Goal: Communication & Community: Answer question/provide support

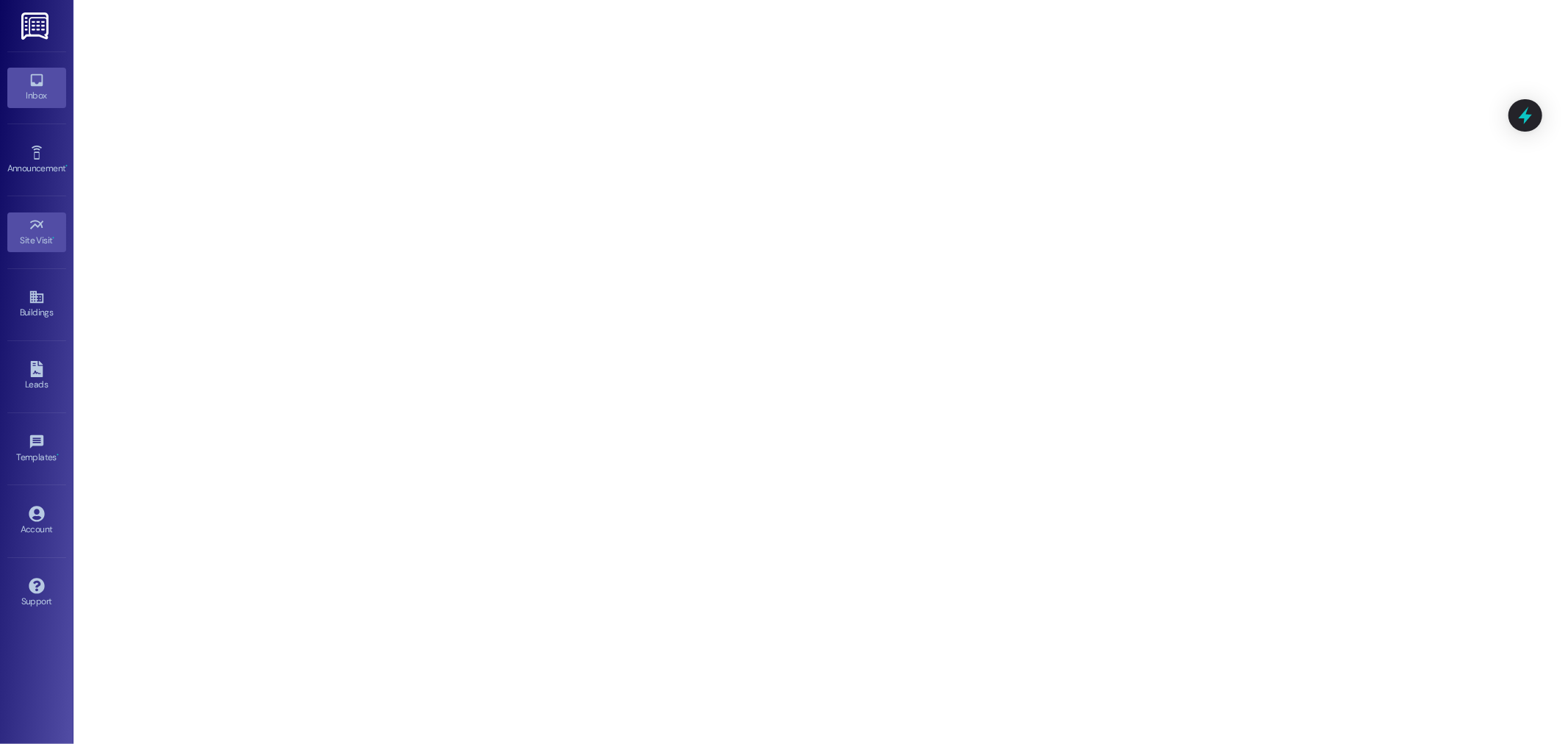
click at [28, 106] on link "Inbox" at bounding box center [36, 87] width 59 height 39
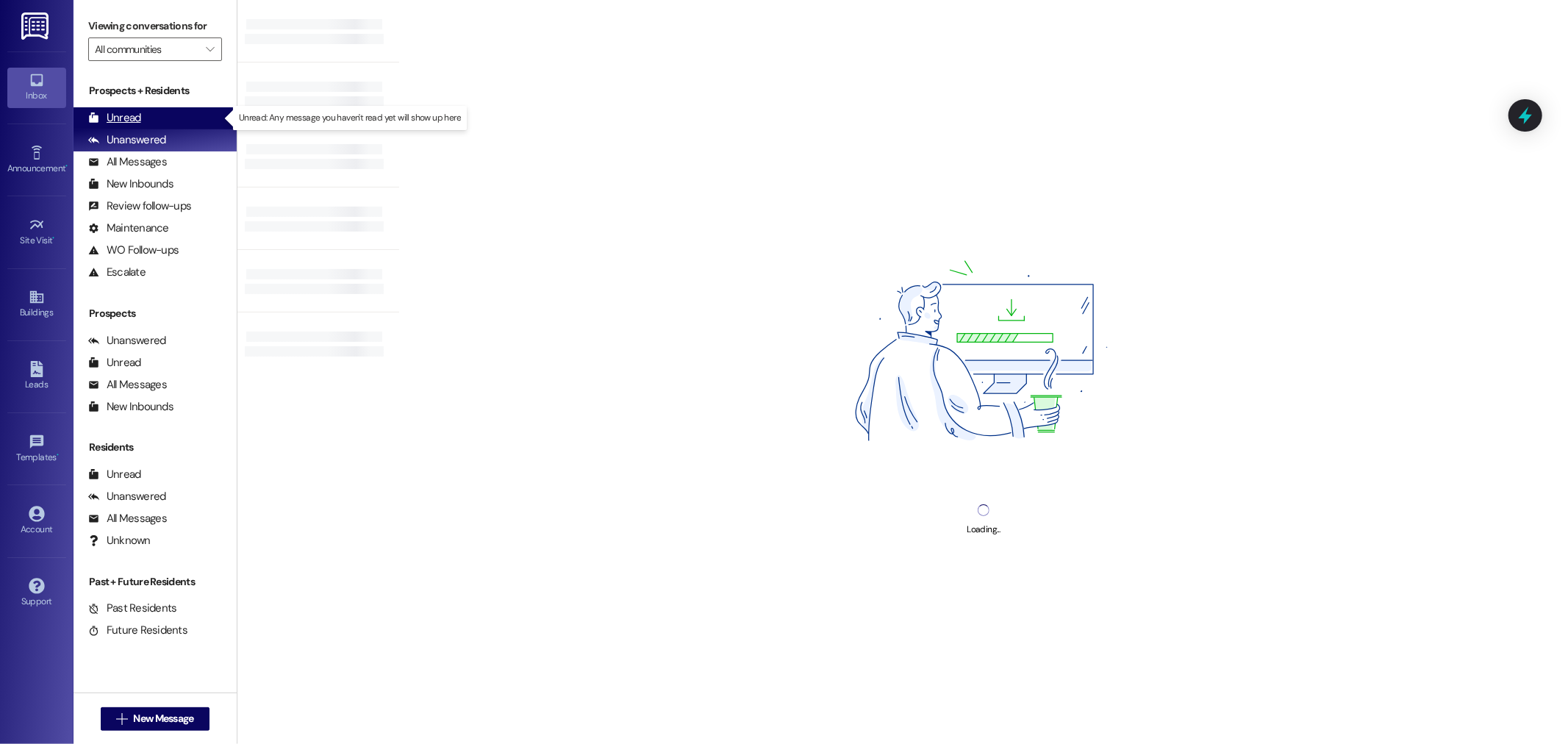
click at [119, 120] on div "Unread" at bounding box center [114, 117] width 53 height 16
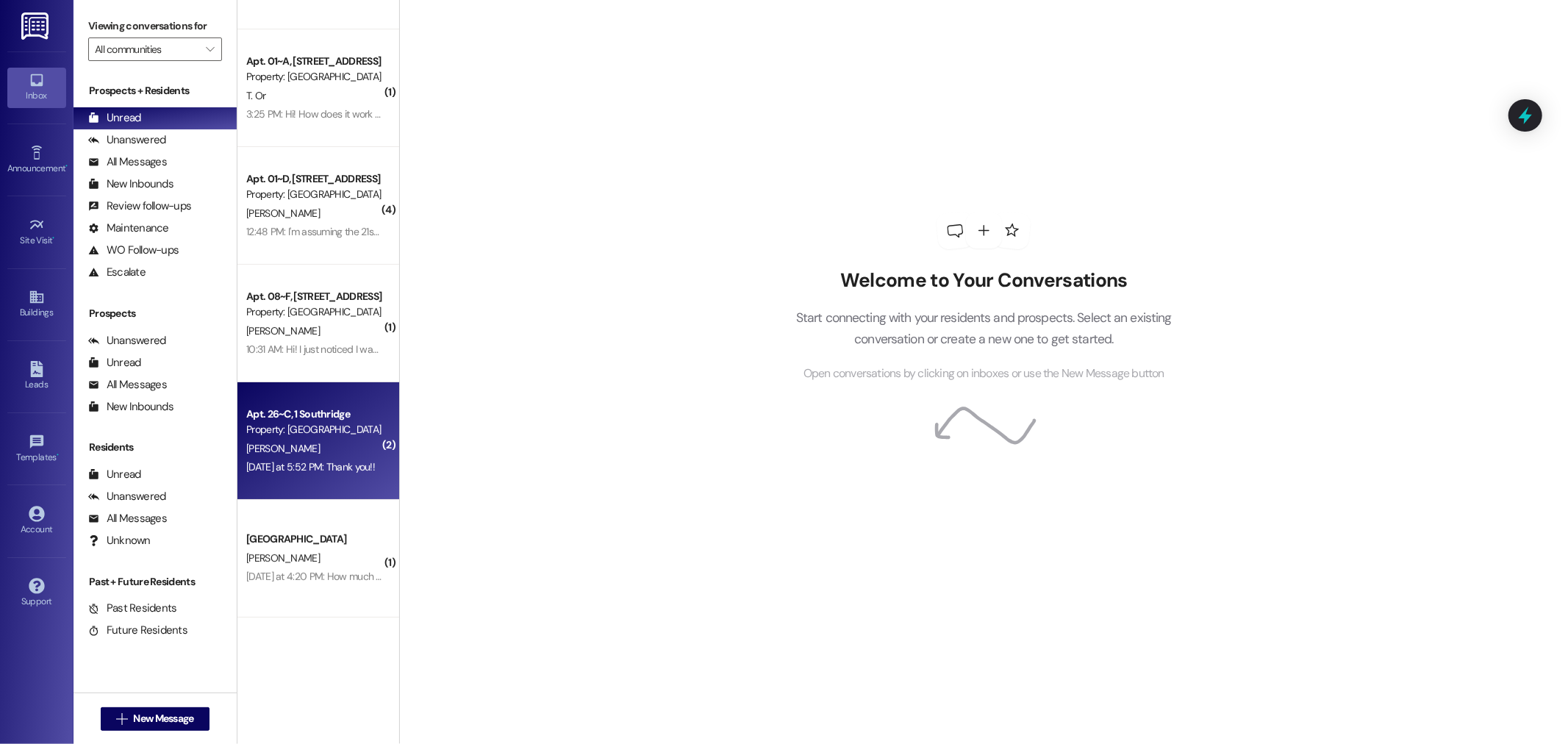
scroll to position [184, 0]
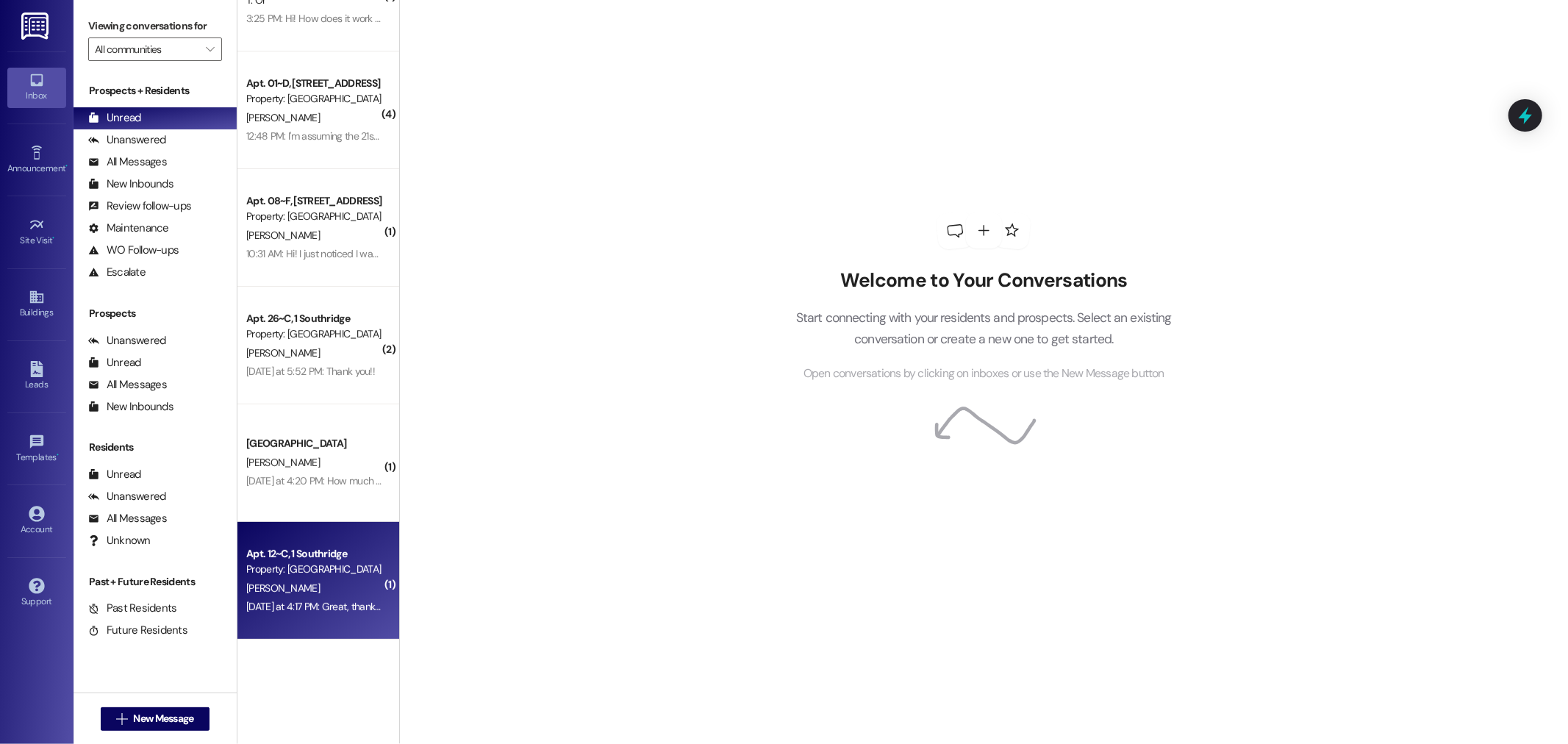
click at [293, 554] on div "Apt. 12~C, 1 Southridge" at bounding box center [314, 554] width 136 height 16
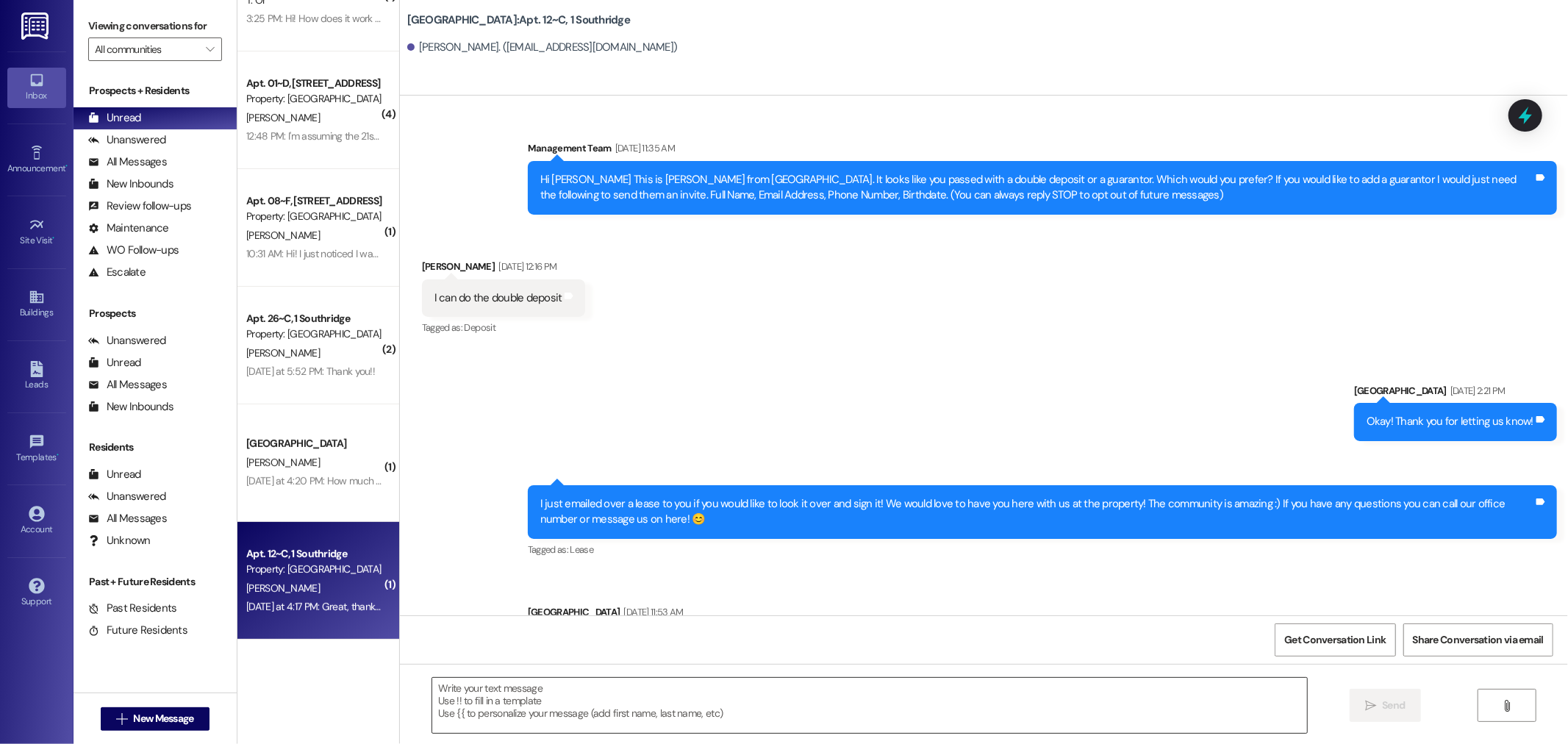
scroll to position [30134, 0]
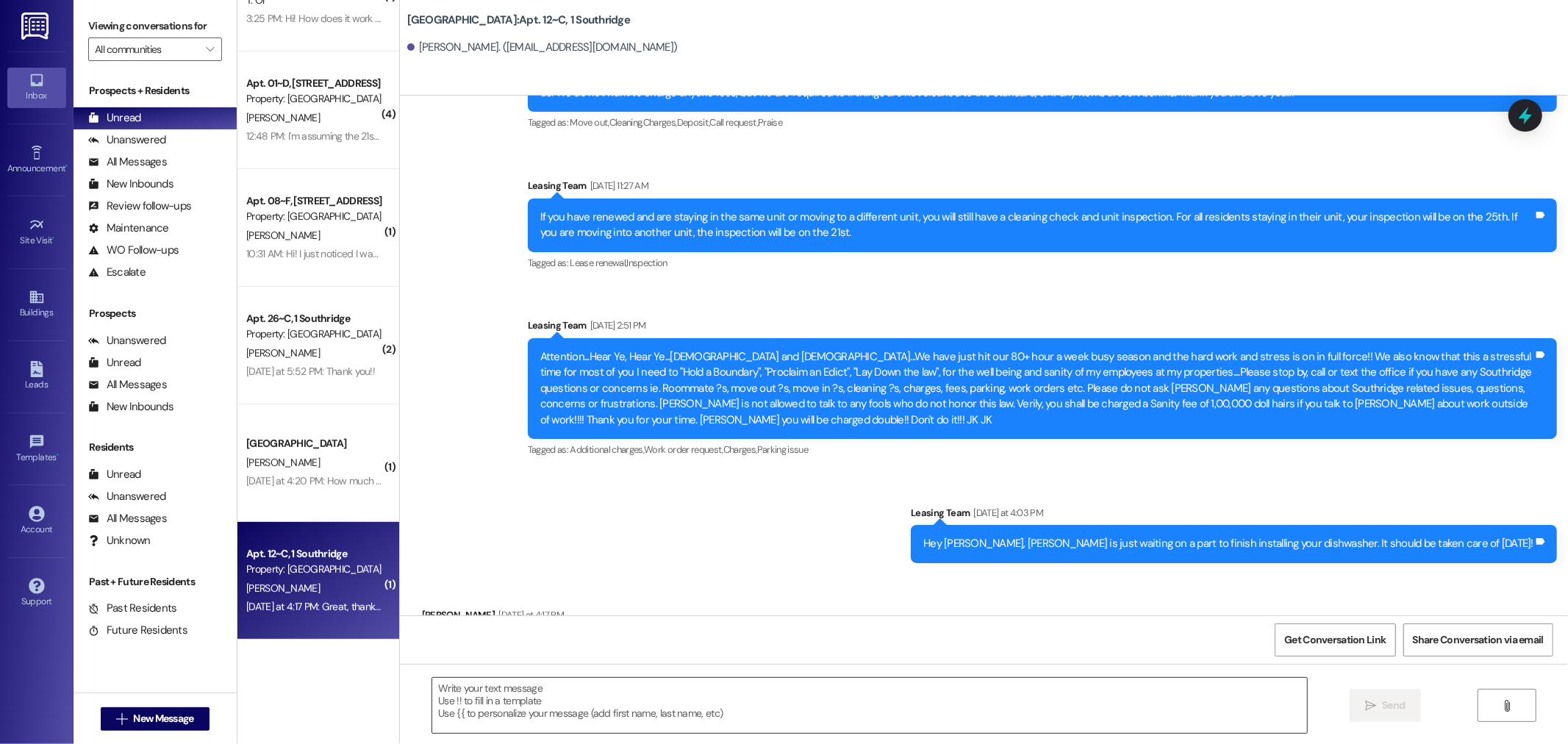
click at [709, 696] on textarea at bounding box center [869, 705] width 875 height 55
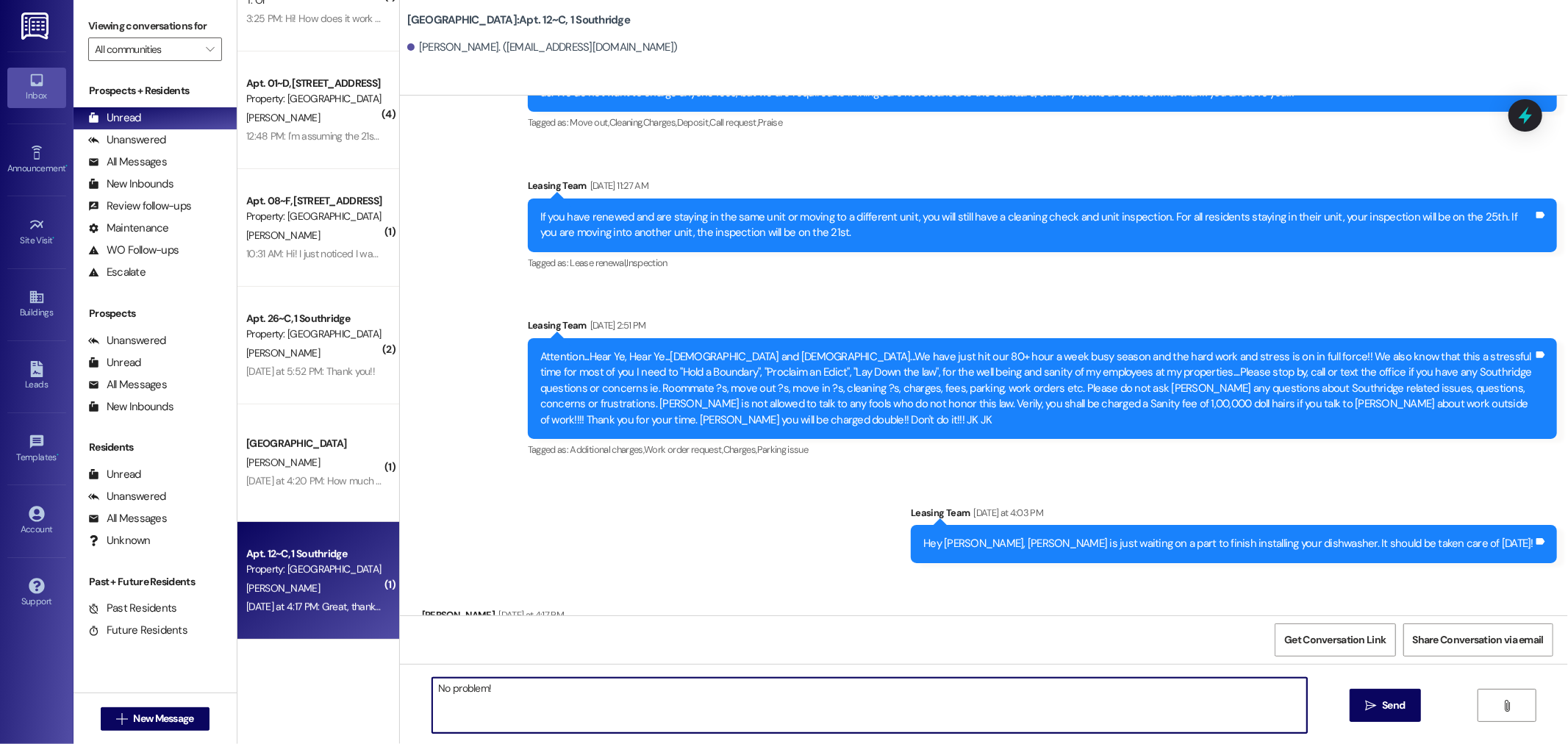
type textarea "No problem!"
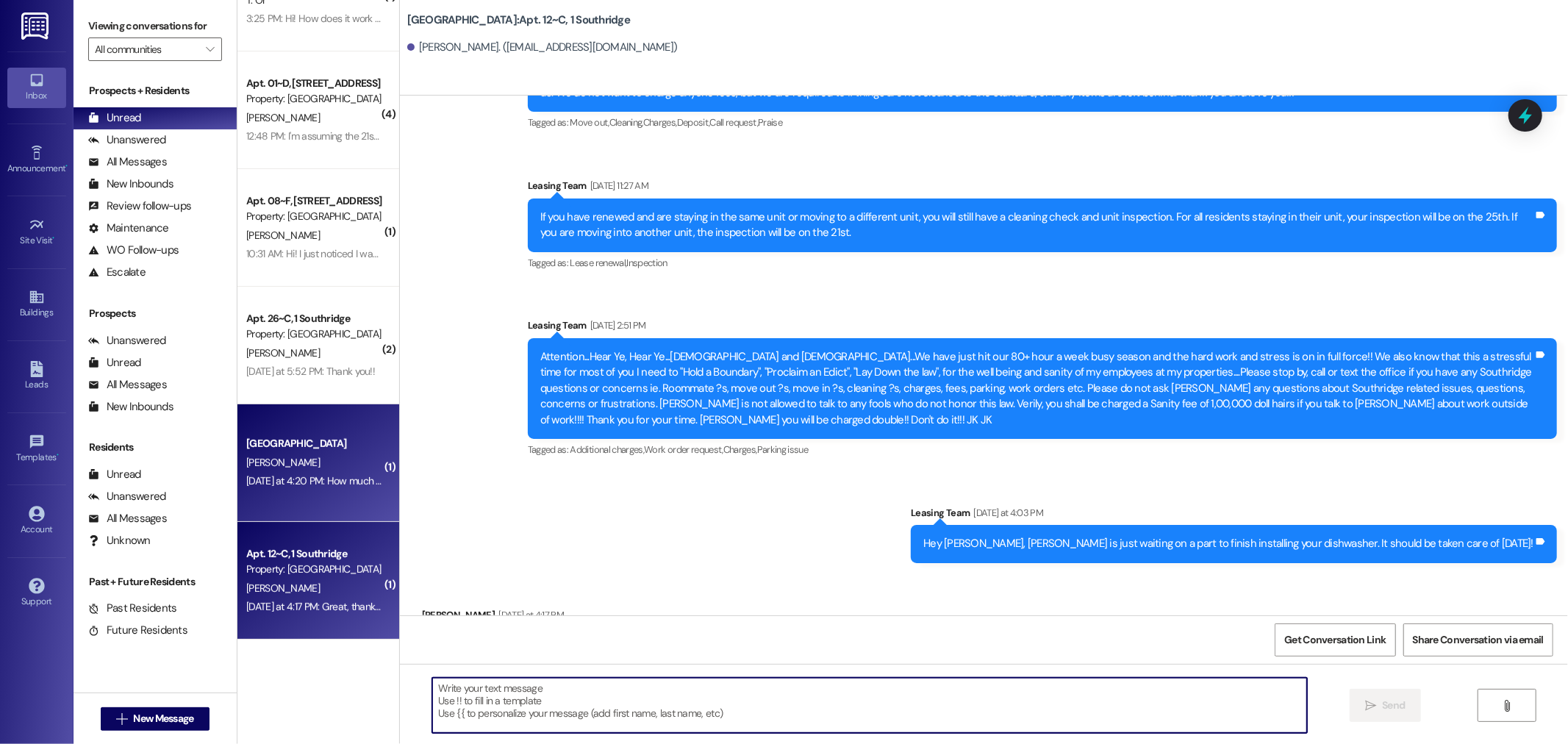
scroll to position [30133, 0]
click at [262, 430] on div "Park Place Prospect [PERSON_NAME] [DATE] at 4:20 PM: How much is the rent for t…" at bounding box center [318, 463] width 162 height 117
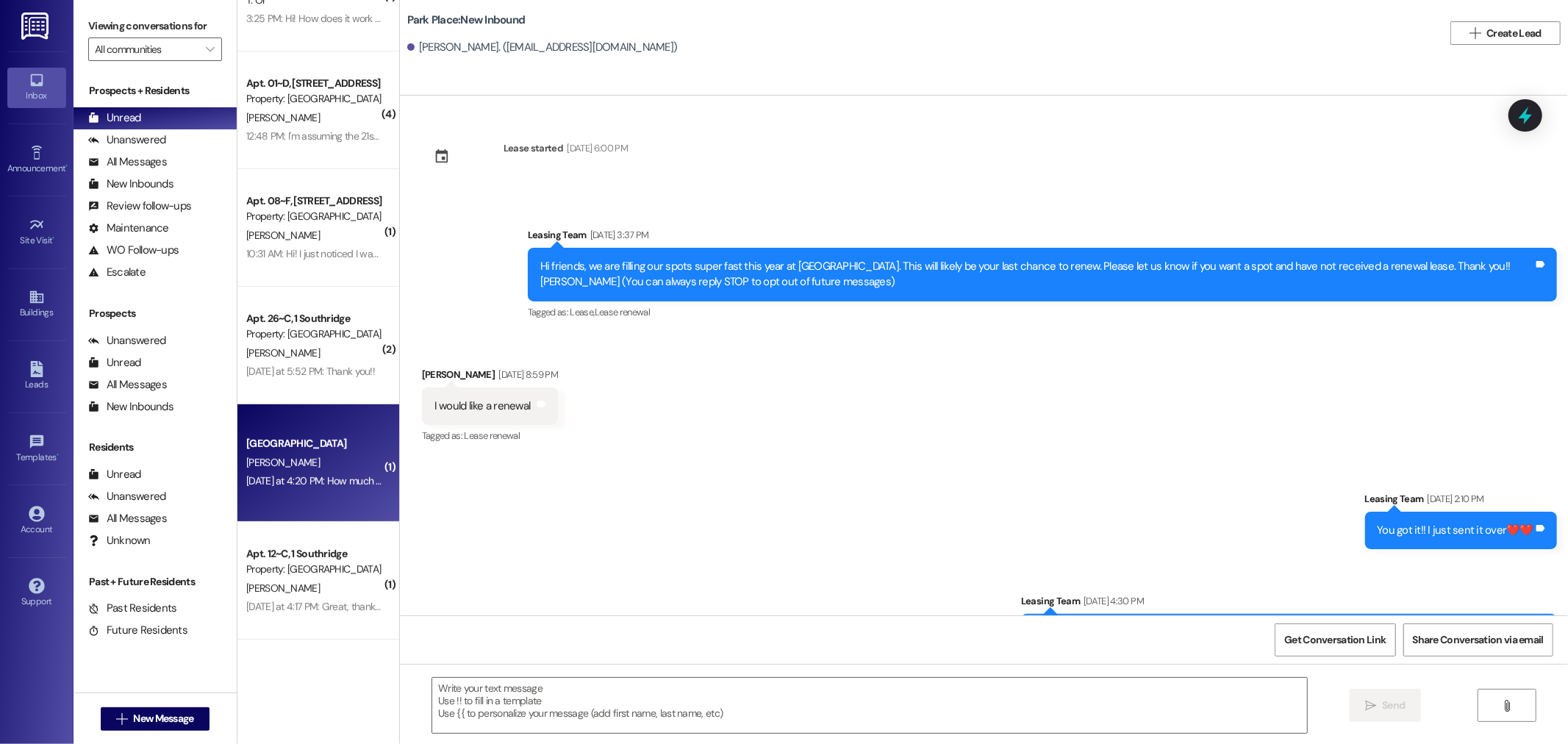
scroll to position [12937, 0]
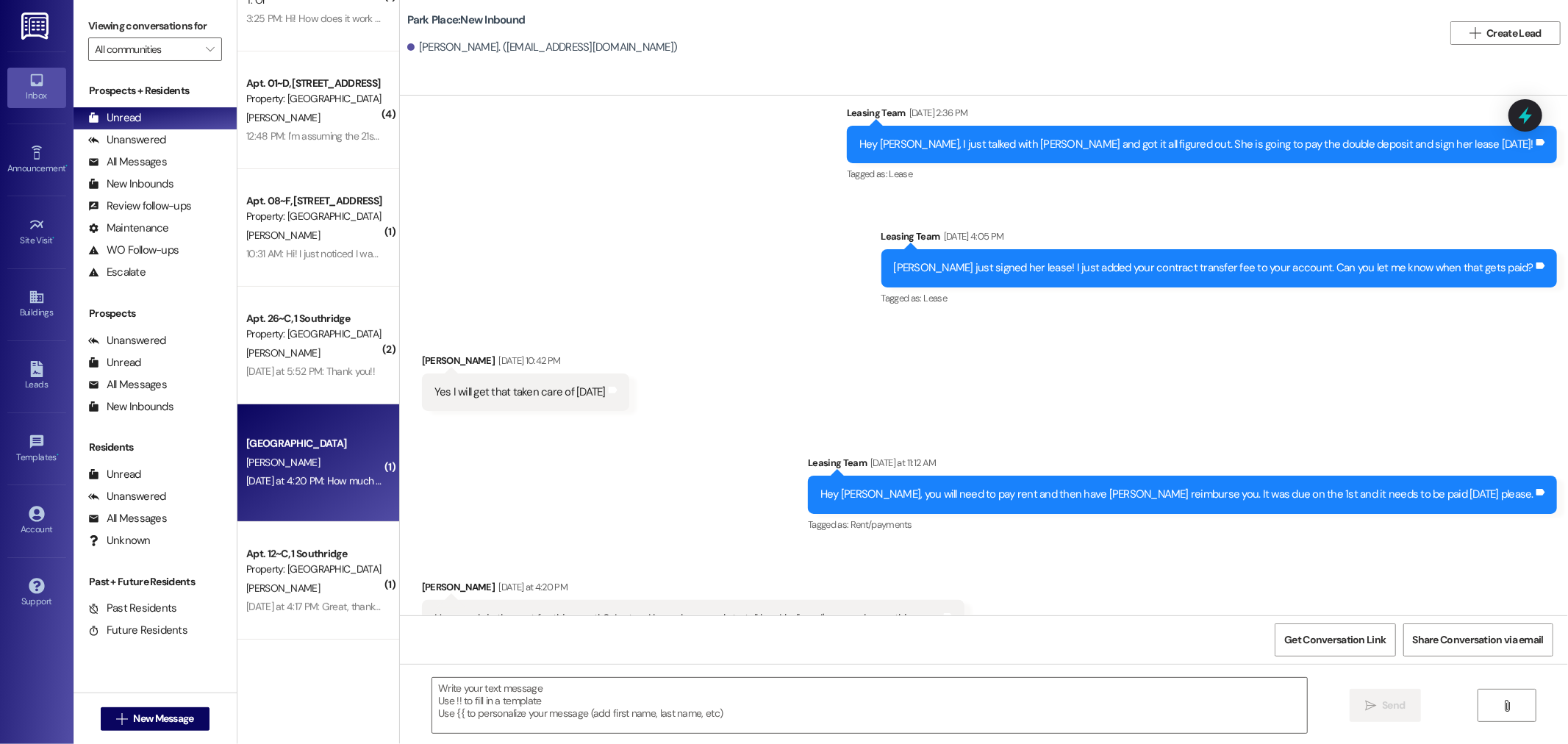
click at [583, 735] on div " Send " at bounding box center [984, 719] width 1168 height 110
click at [571, 705] on textarea at bounding box center [869, 705] width 875 height 55
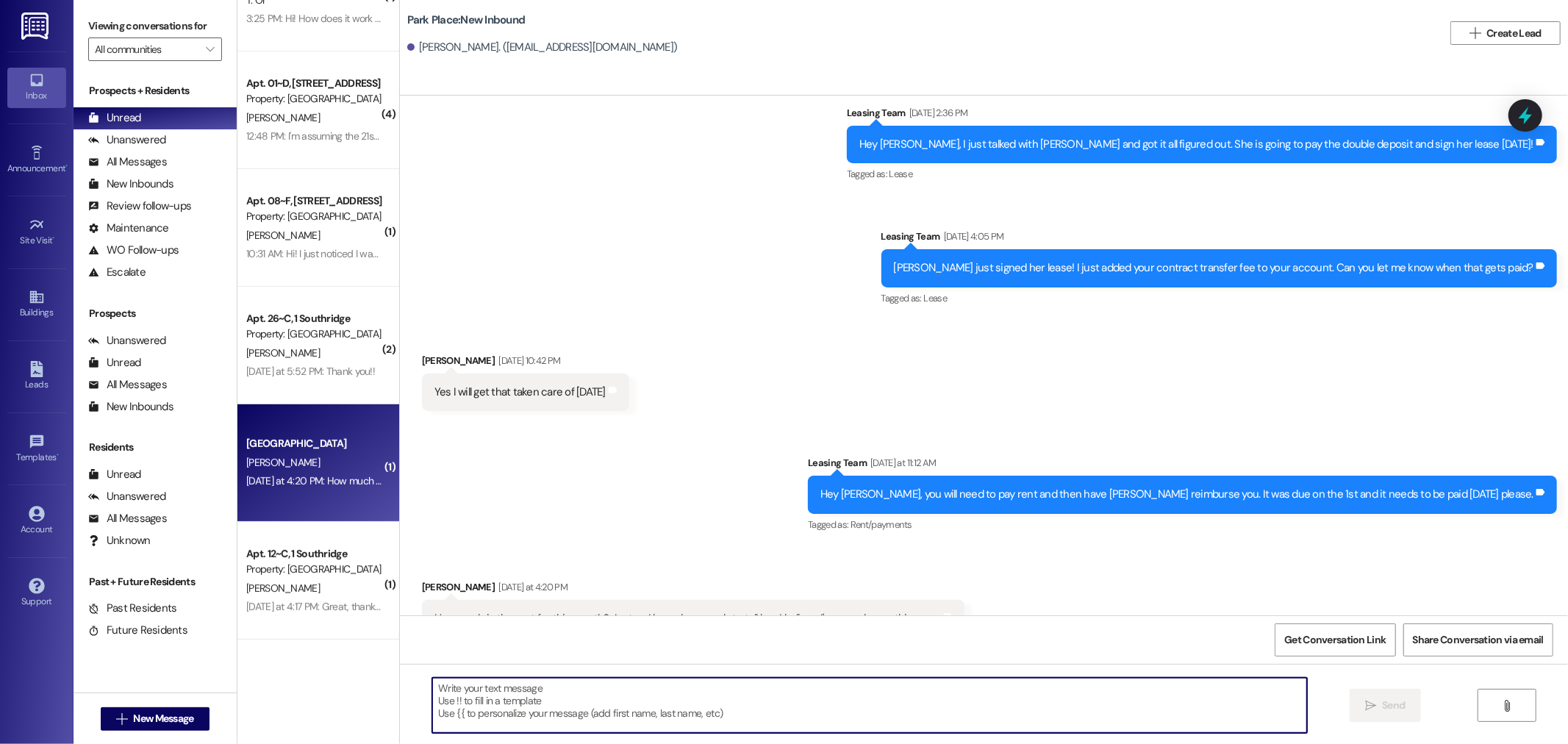
click at [716, 708] on textarea at bounding box center [869, 705] width 875 height 55
type textarea "S"
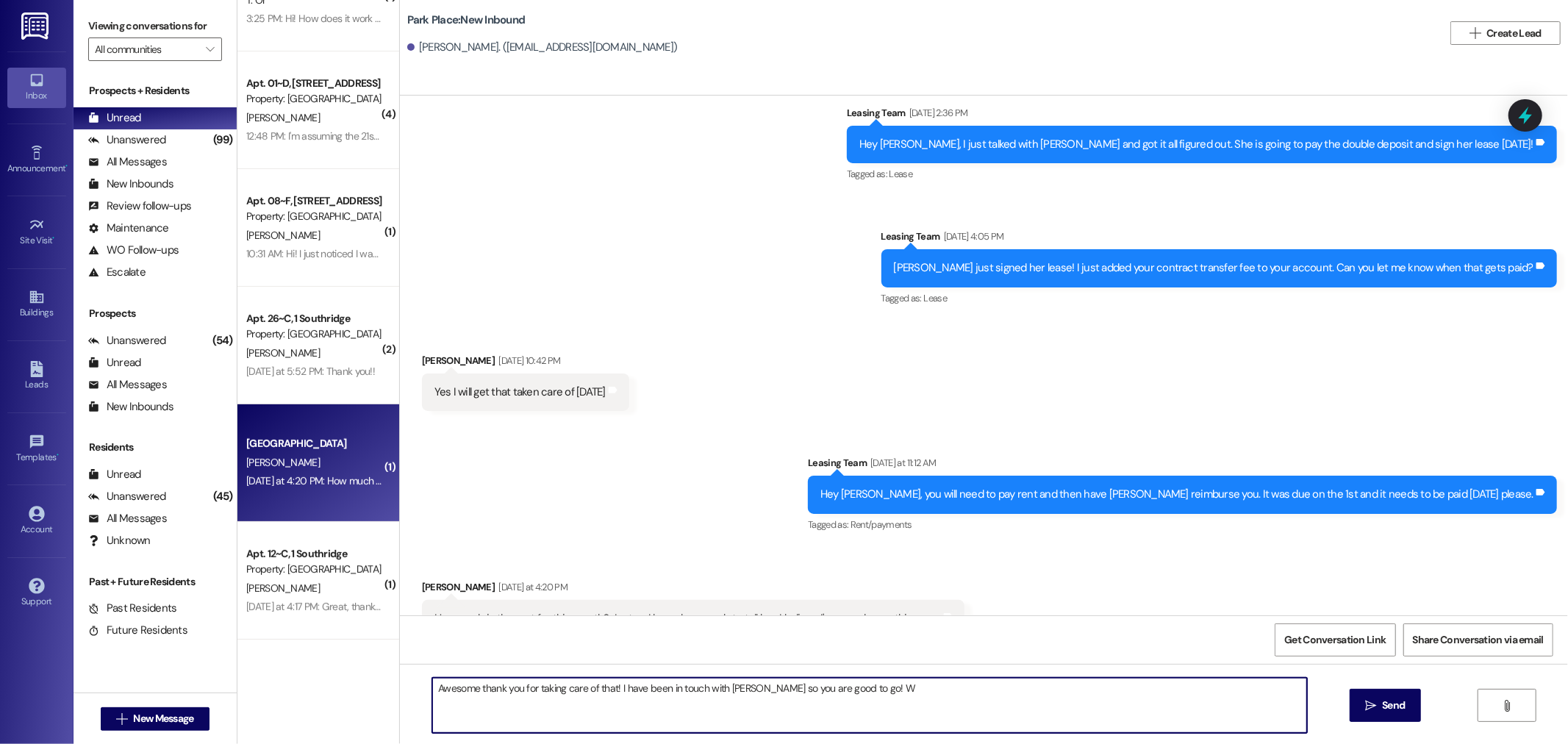
type textarea "Awesome thank you for taking care of that! I have been in touch with [PERSON_NA…"
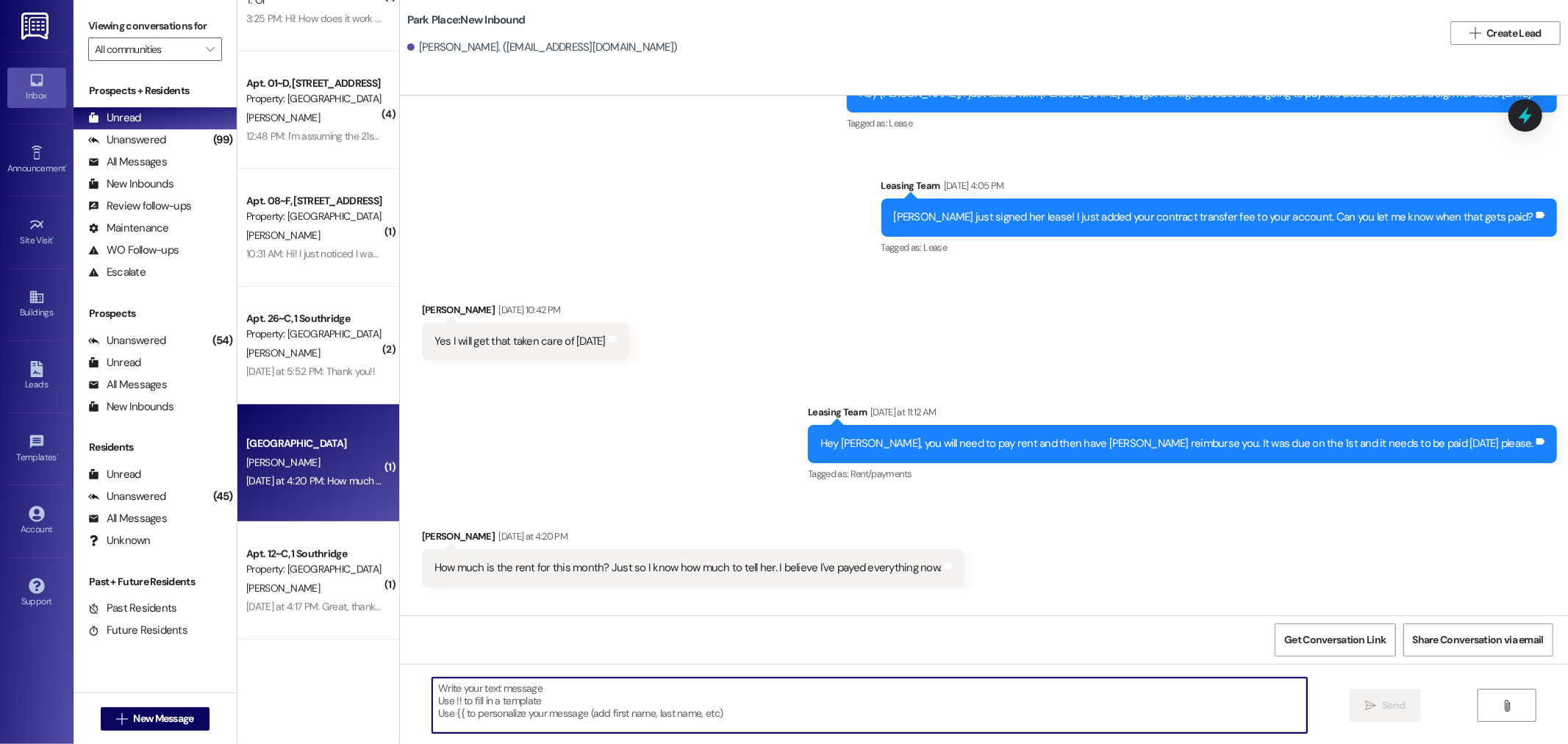
scroll to position [13040, 0]
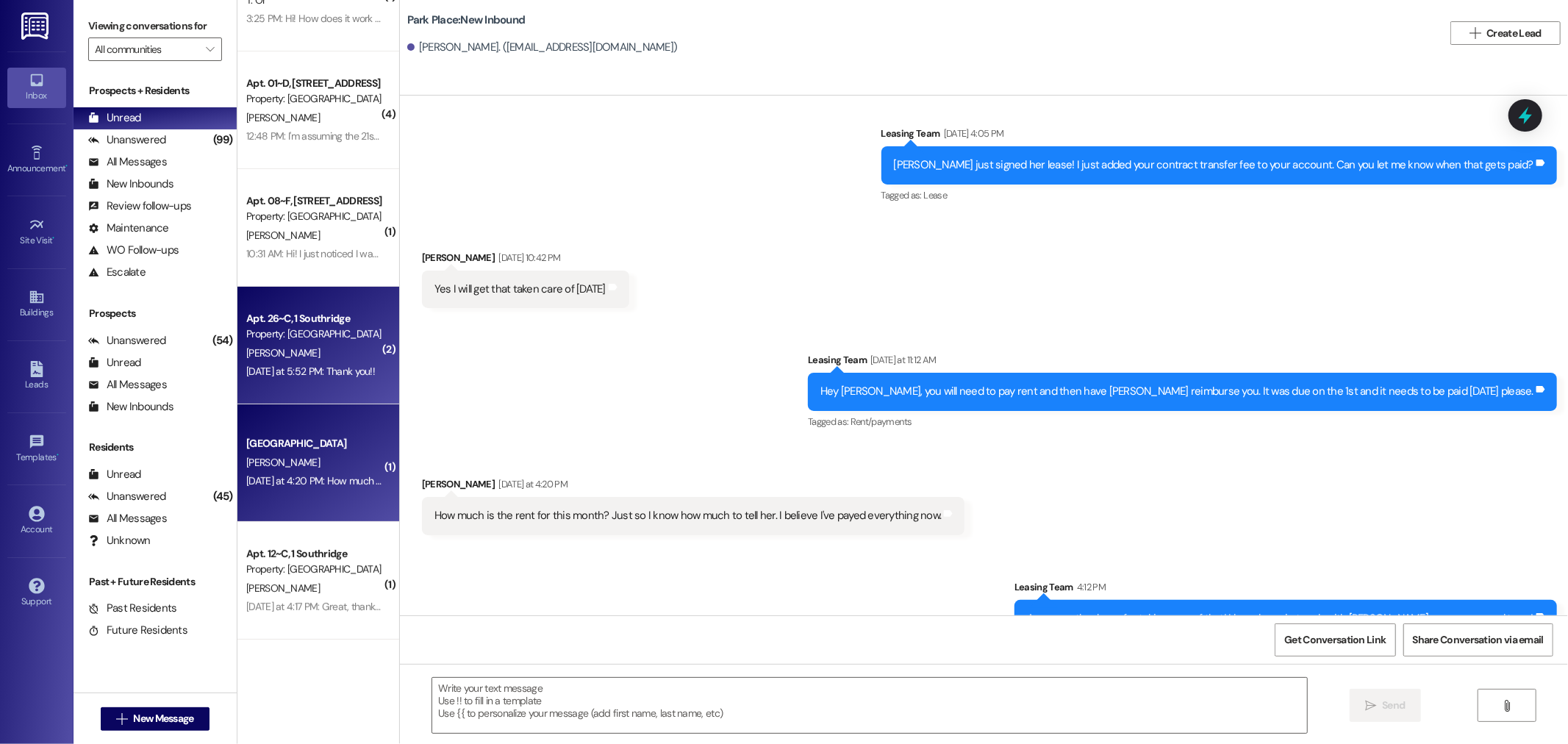
click at [349, 369] on div "[DATE] at 5:52 PM: Thank you!! [DATE] at 5:52 PM: Thank you!!" at bounding box center [310, 371] width 129 height 13
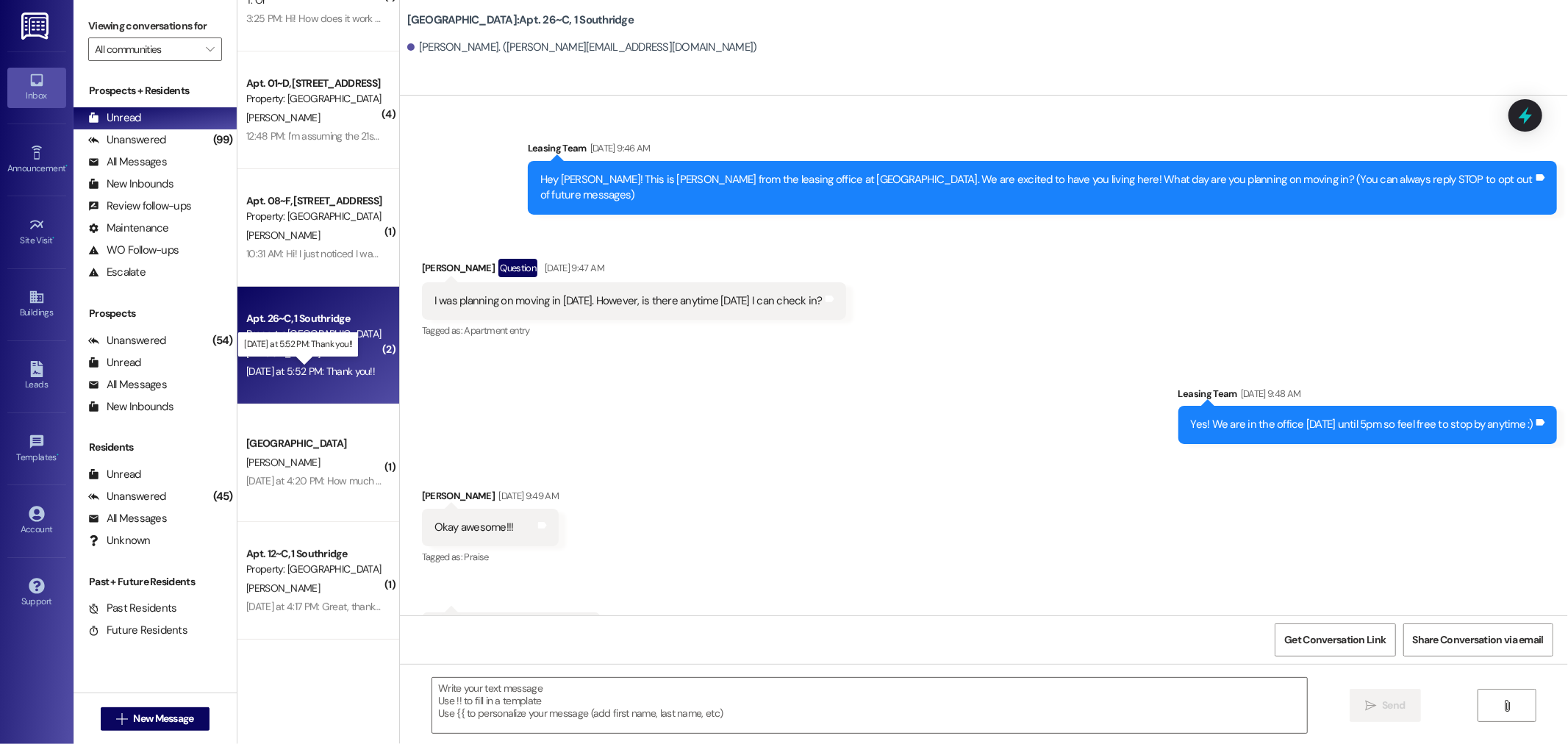
scroll to position [8272, 0]
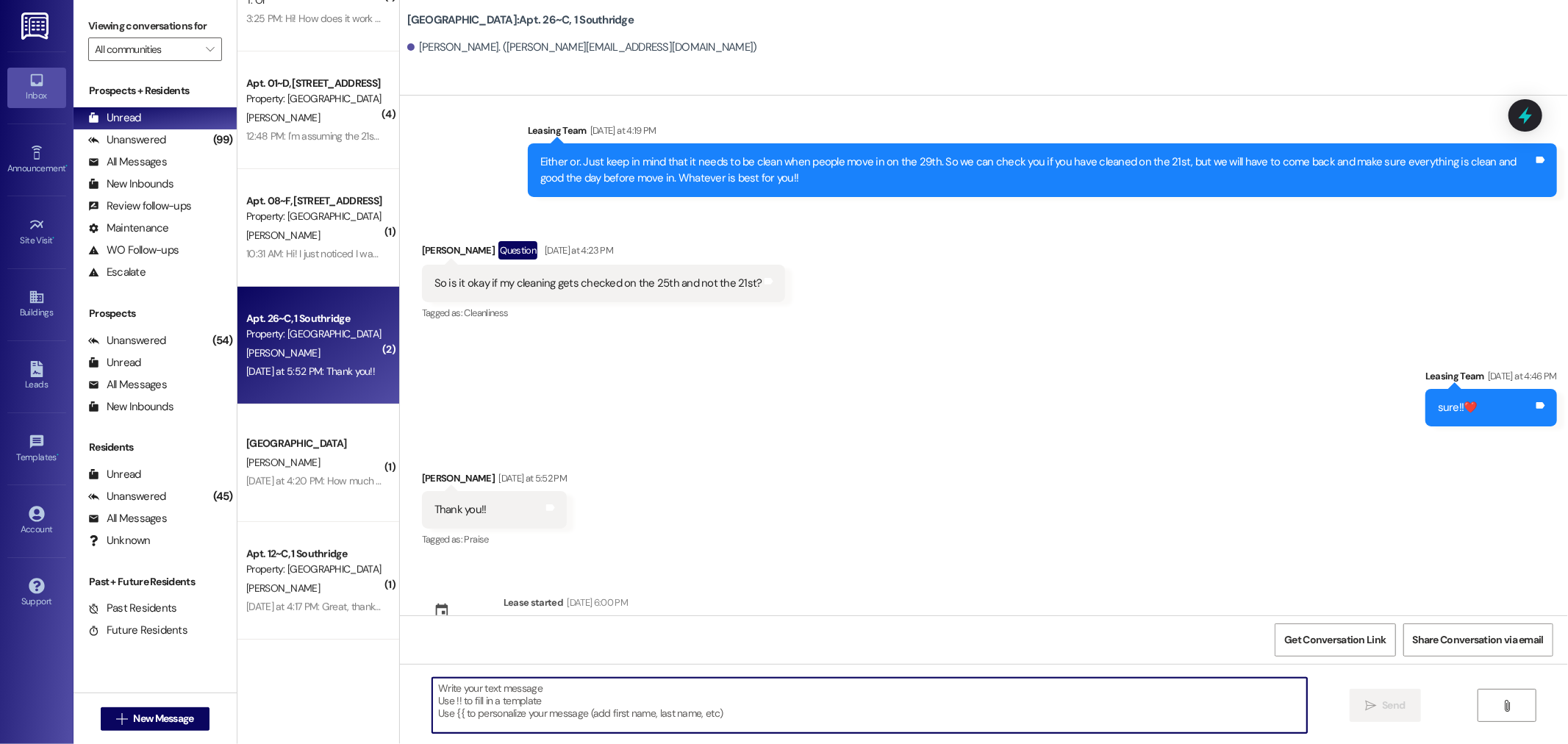
click at [674, 705] on textarea at bounding box center [869, 705] width 875 height 55
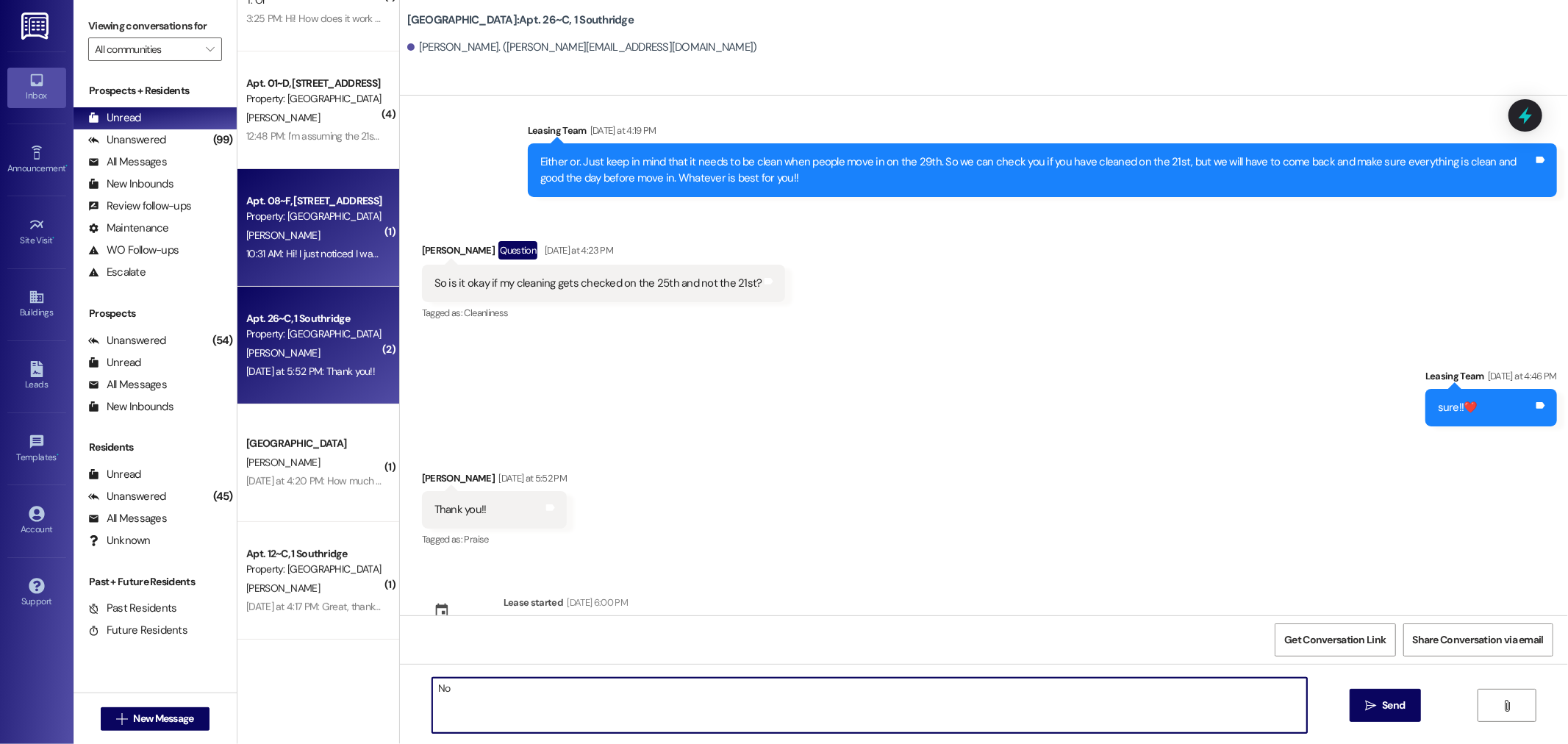
type textarea "No"
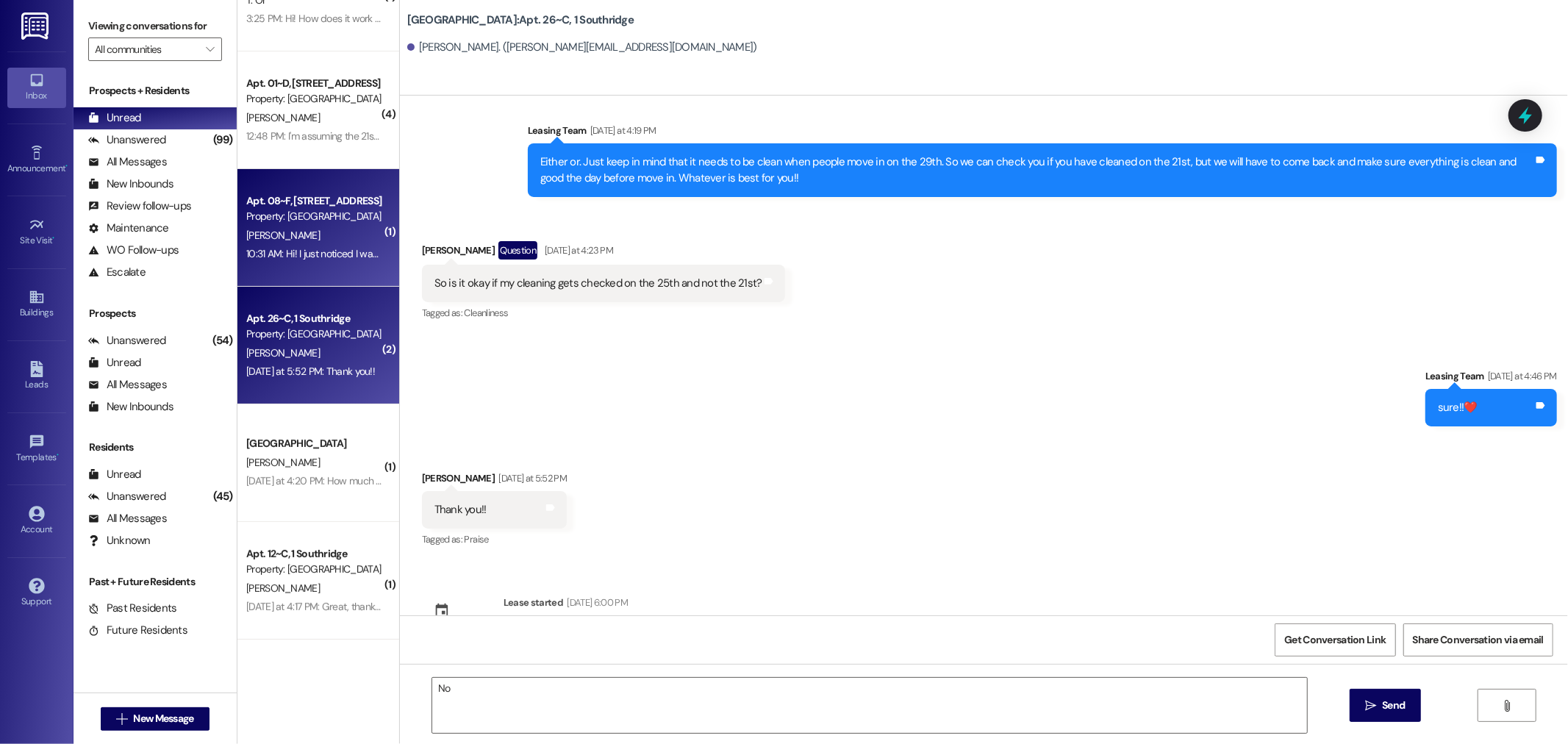
click at [338, 262] on div "10:31 AM: Hi! I just noticed I wasn't charged for parking this month. I still h…" at bounding box center [314, 253] width 139 height 19
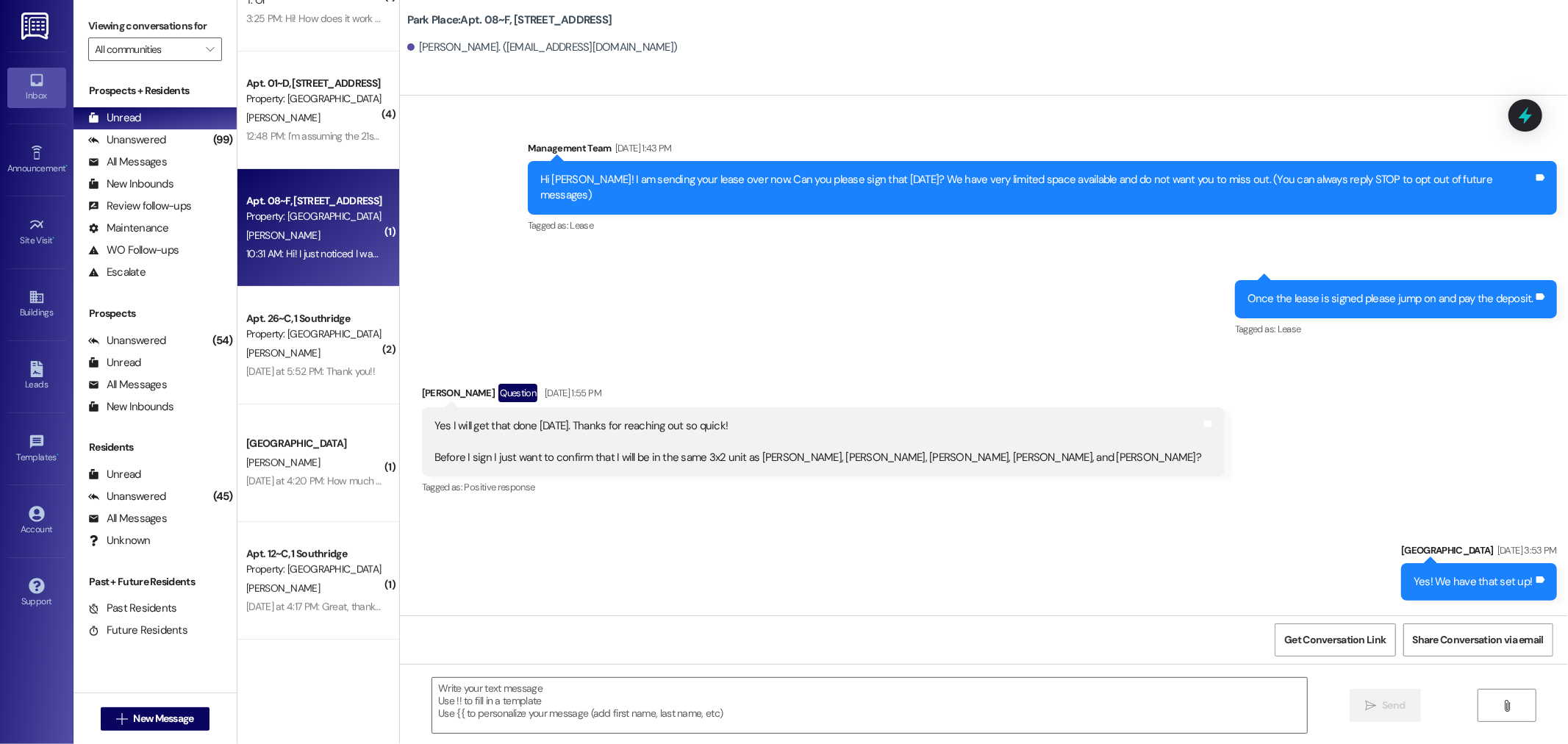
scroll to position [25144, 0]
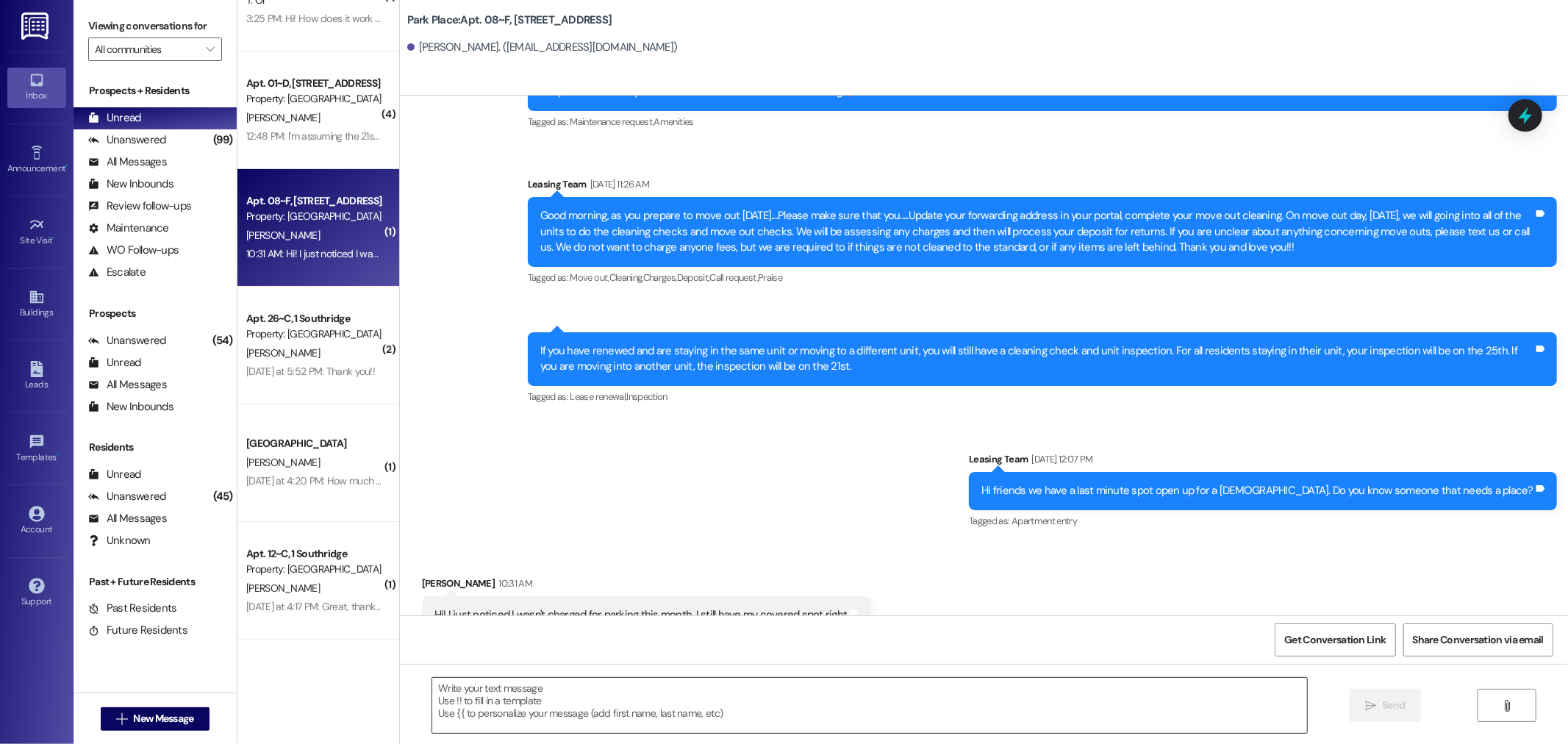
click at [781, 687] on textarea at bounding box center [869, 705] width 875 height 55
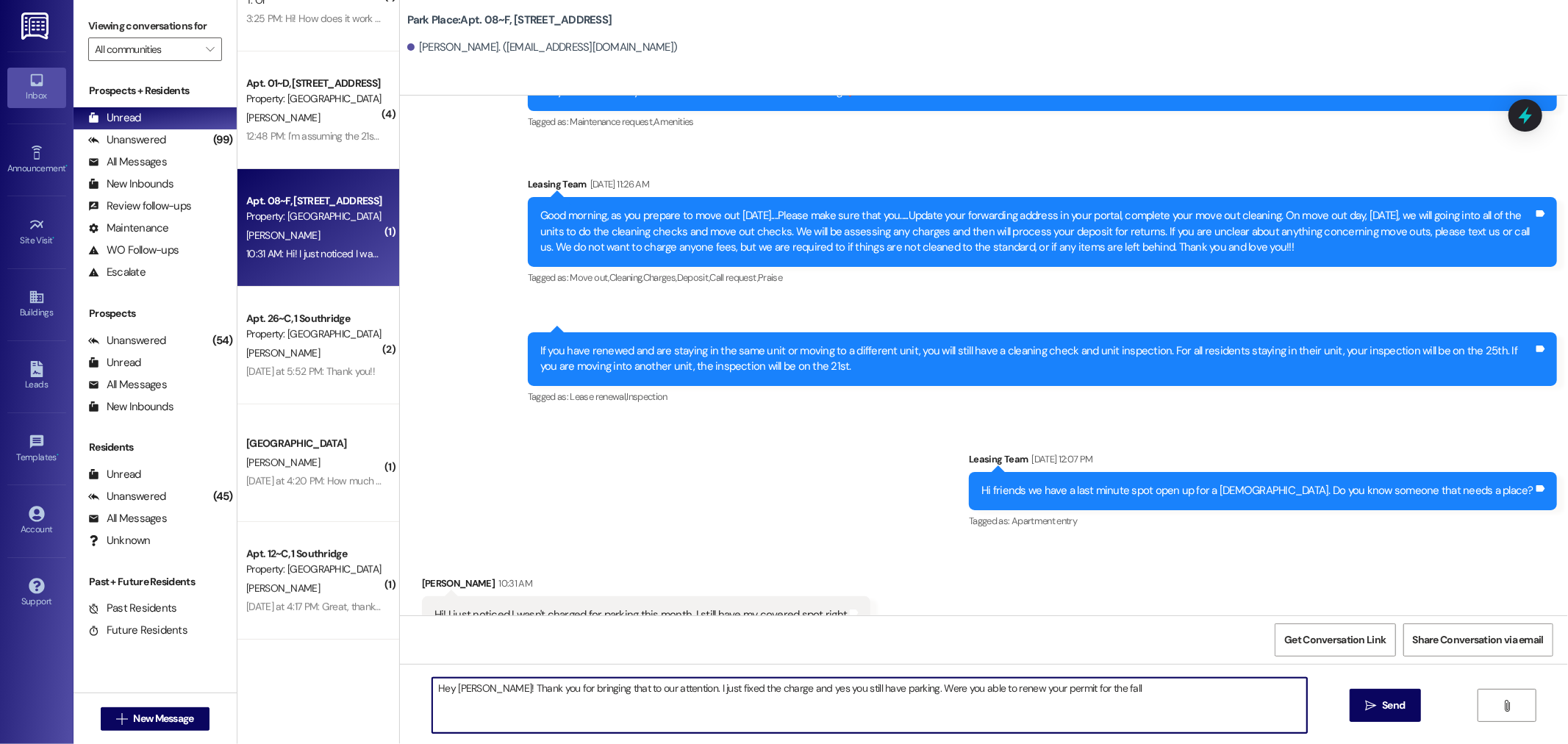
type textarea "Hey [PERSON_NAME]! Thank you for bringing that to our attention. I just fixed t…"
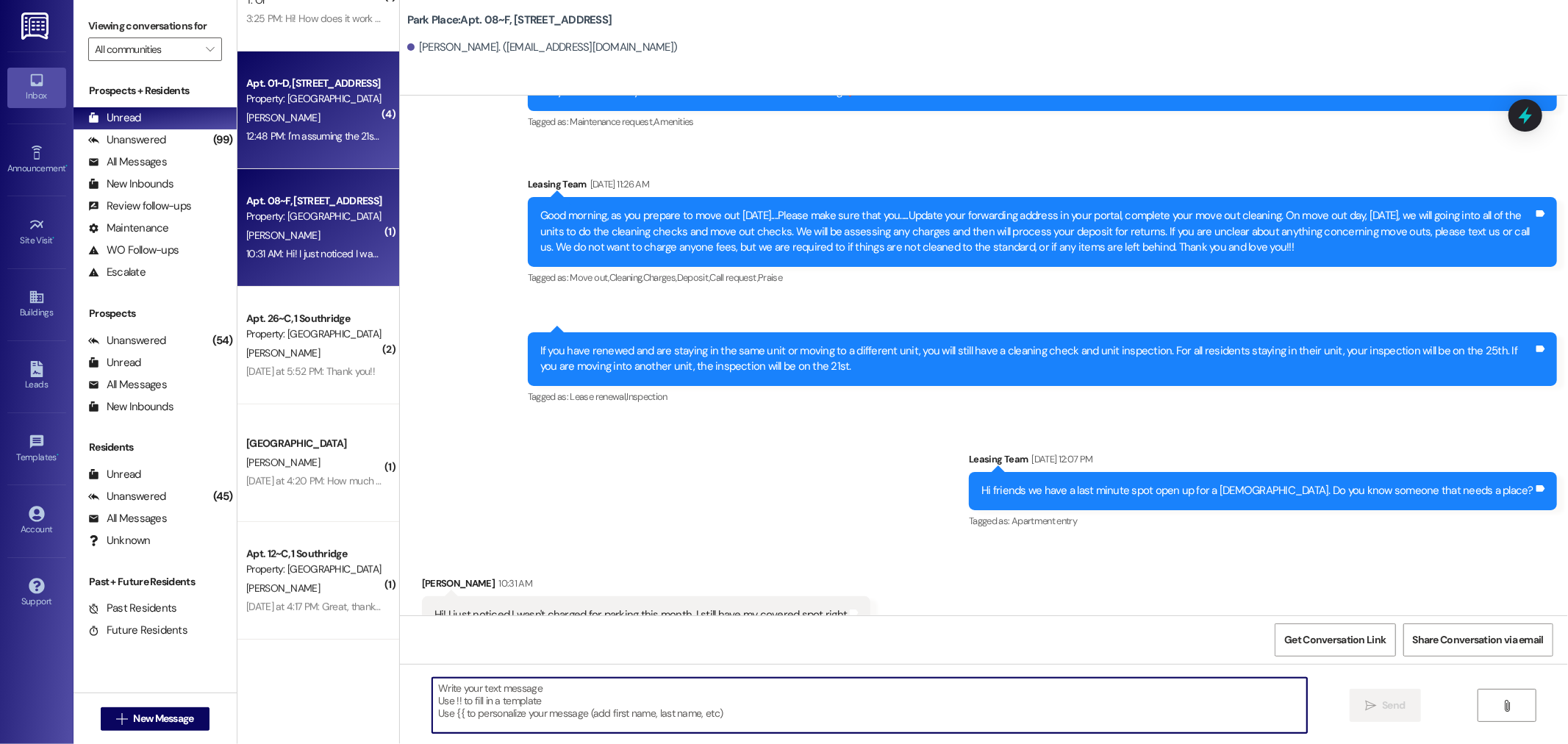
scroll to position [25143, 0]
click at [298, 59] on div "Apt. 01~D, [STREET_ADDRESS] Property: Park Place [PERSON_NAME] 12:48 PM: I'm as…" at bounding box center [318, 110] width 162 height 117
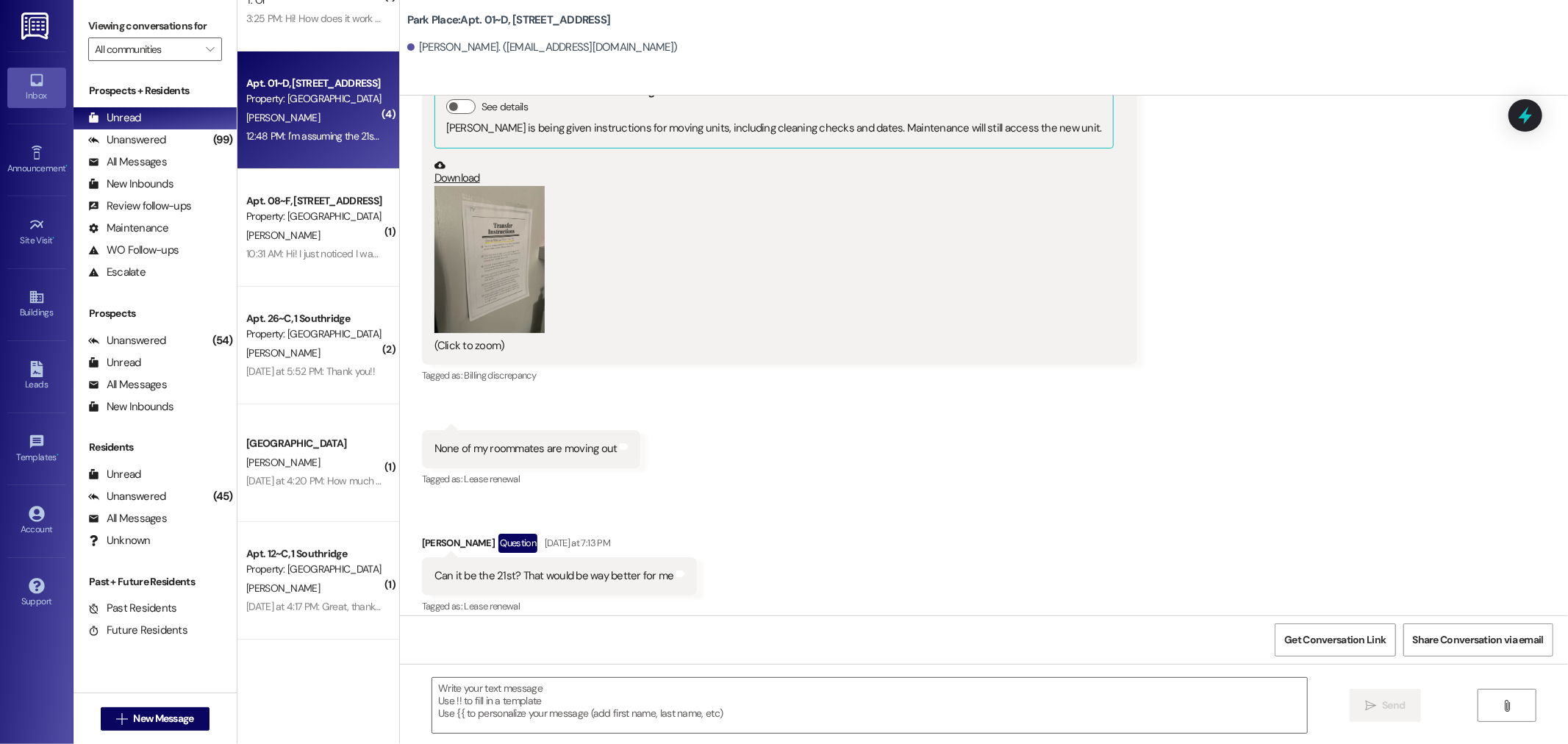
scroll to position [5319, 0]
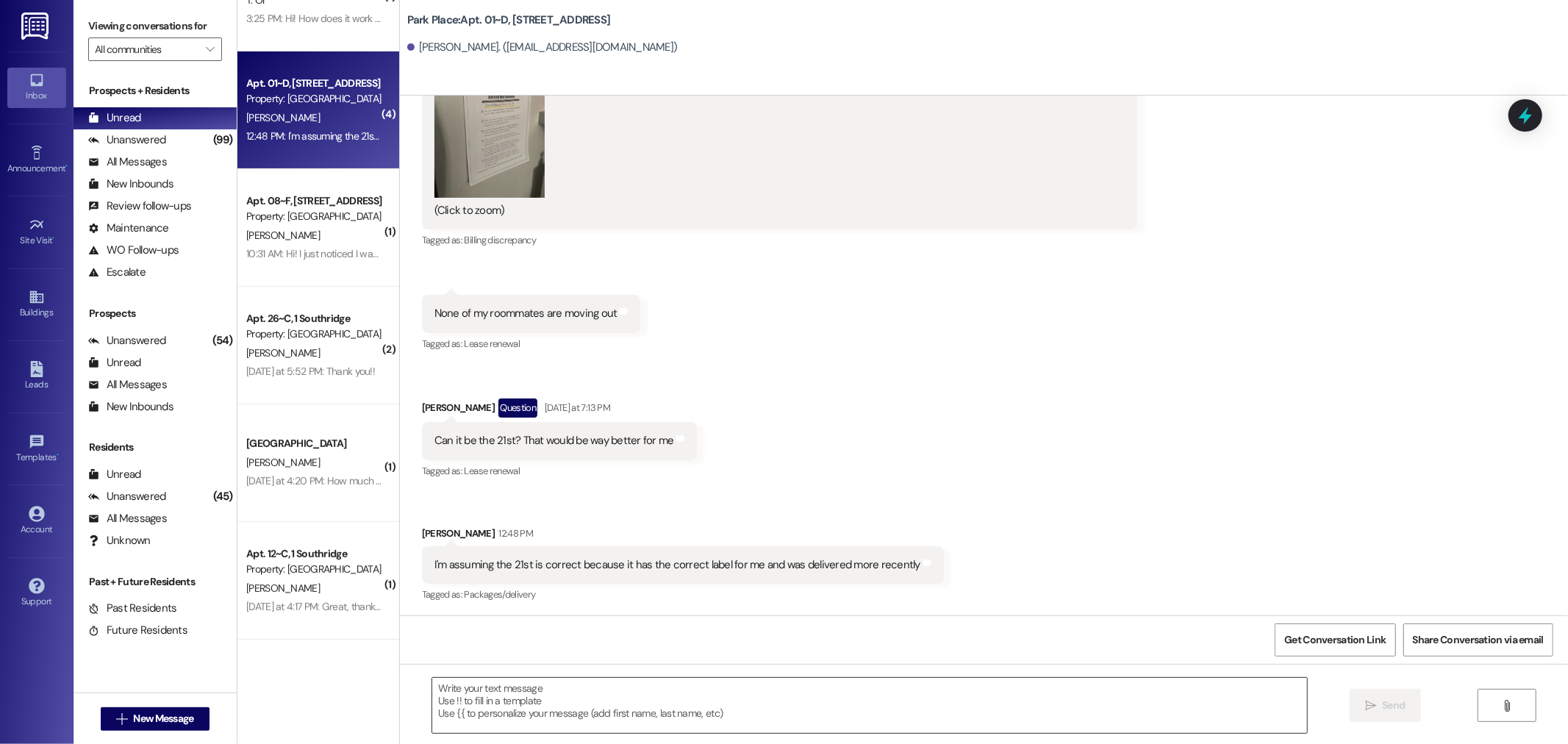
click at [714, 691] on textarea at bounding box center [869, 705] width 875 height 55
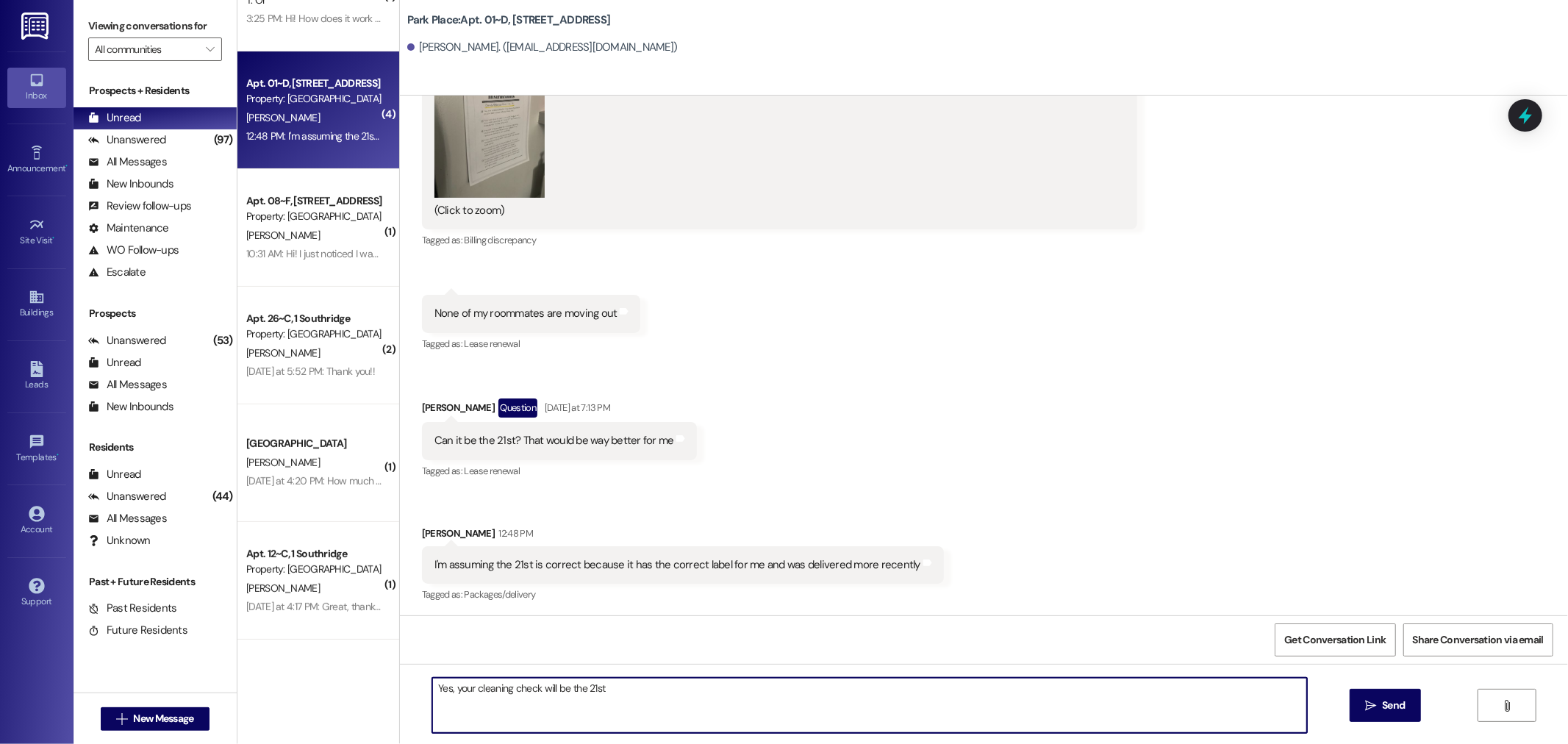
type textarea "Yes, your cleaning check will be the 21st!"
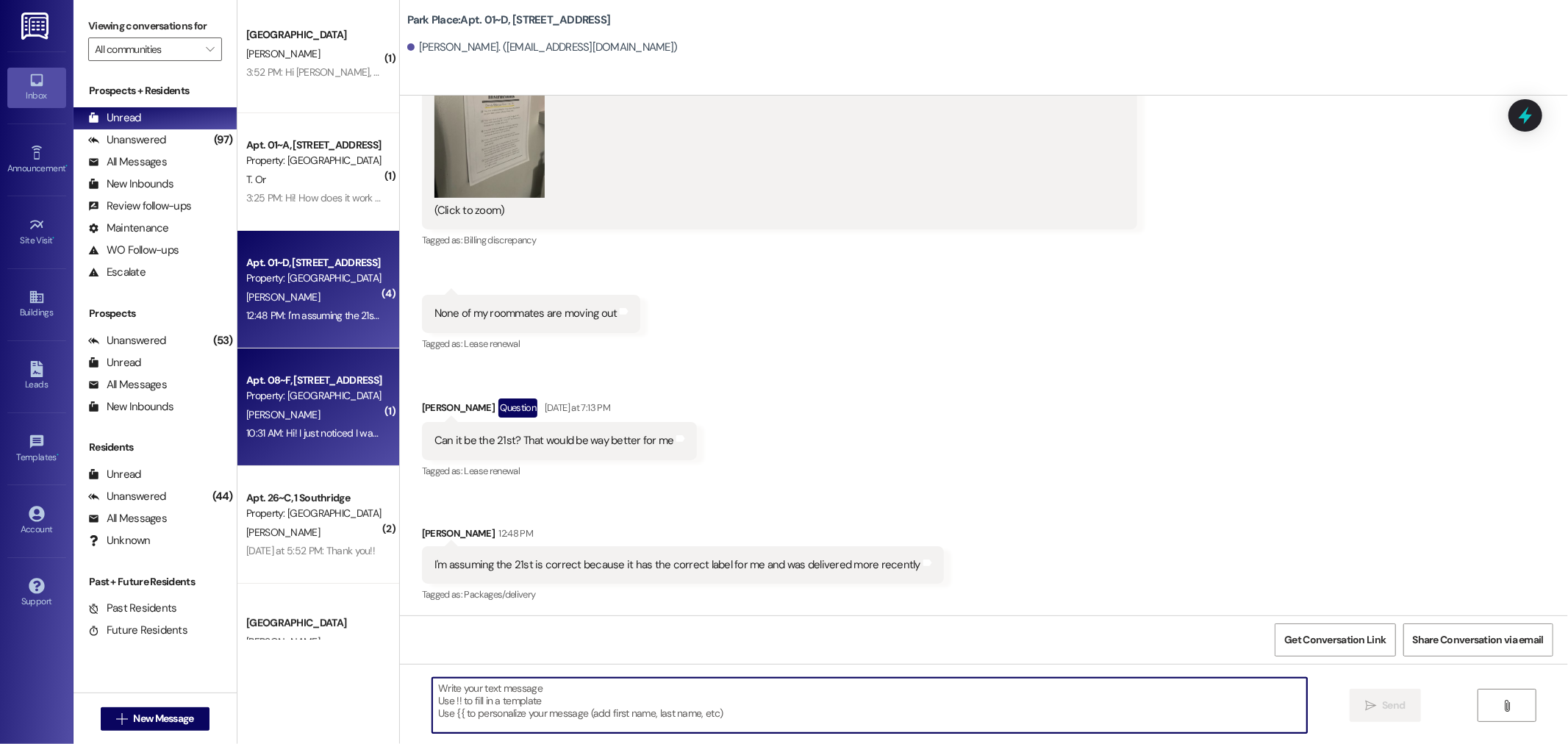
scroll to position [0, 0]
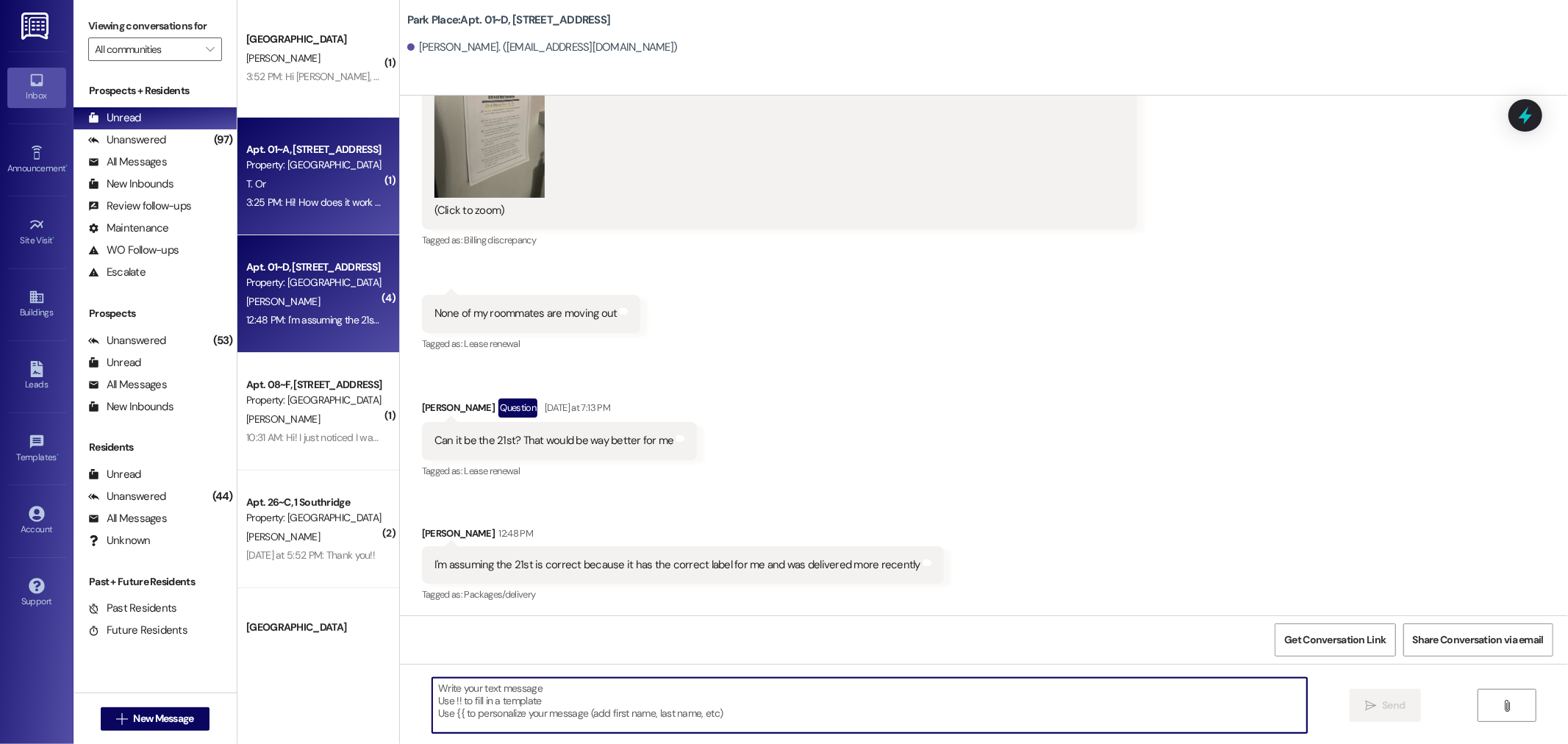
click at [325, 167] on div "Property: [GEOGRAPHIC_DATA]" at bounding box center [314, 165] width 136 height 16
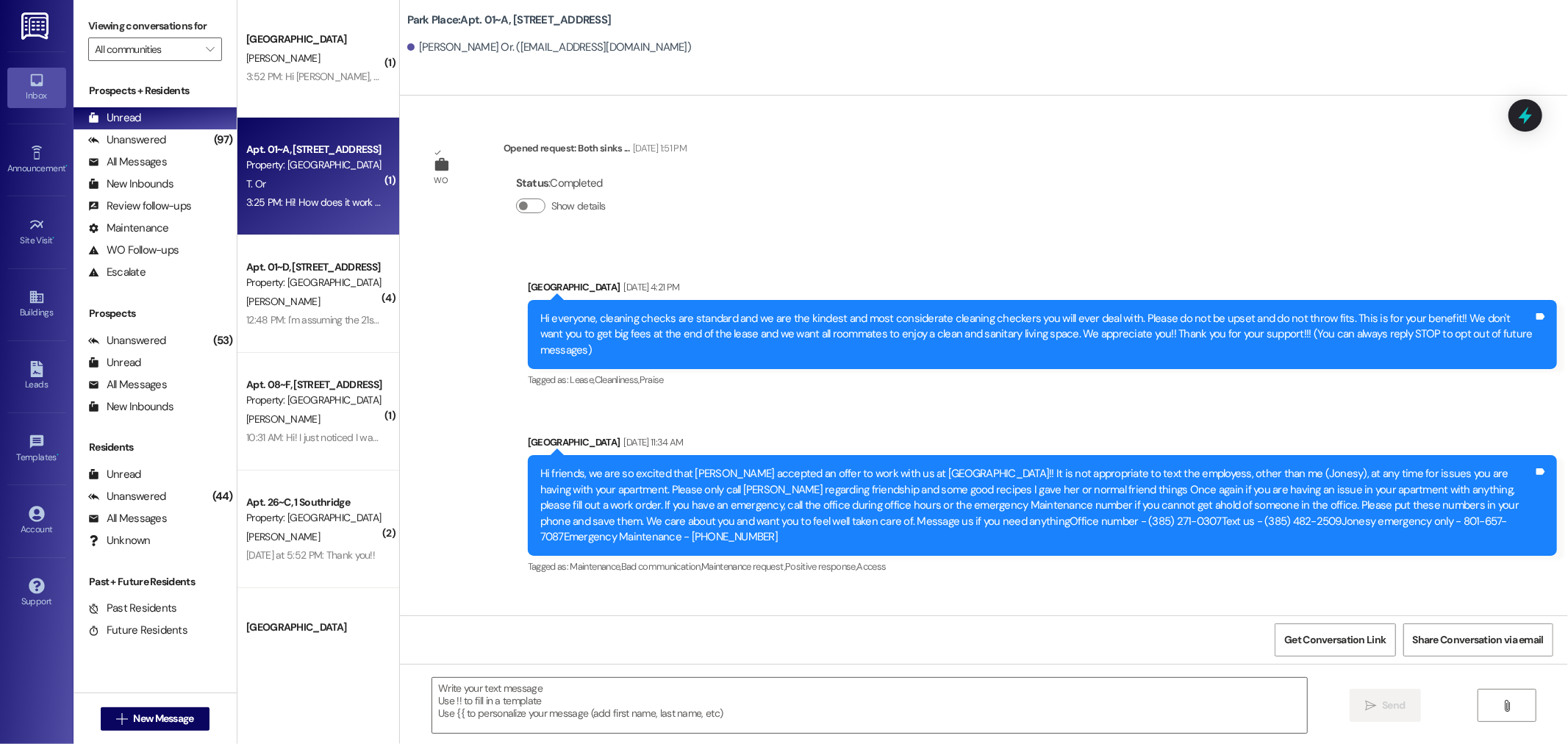
scroll to position [40033, 0]
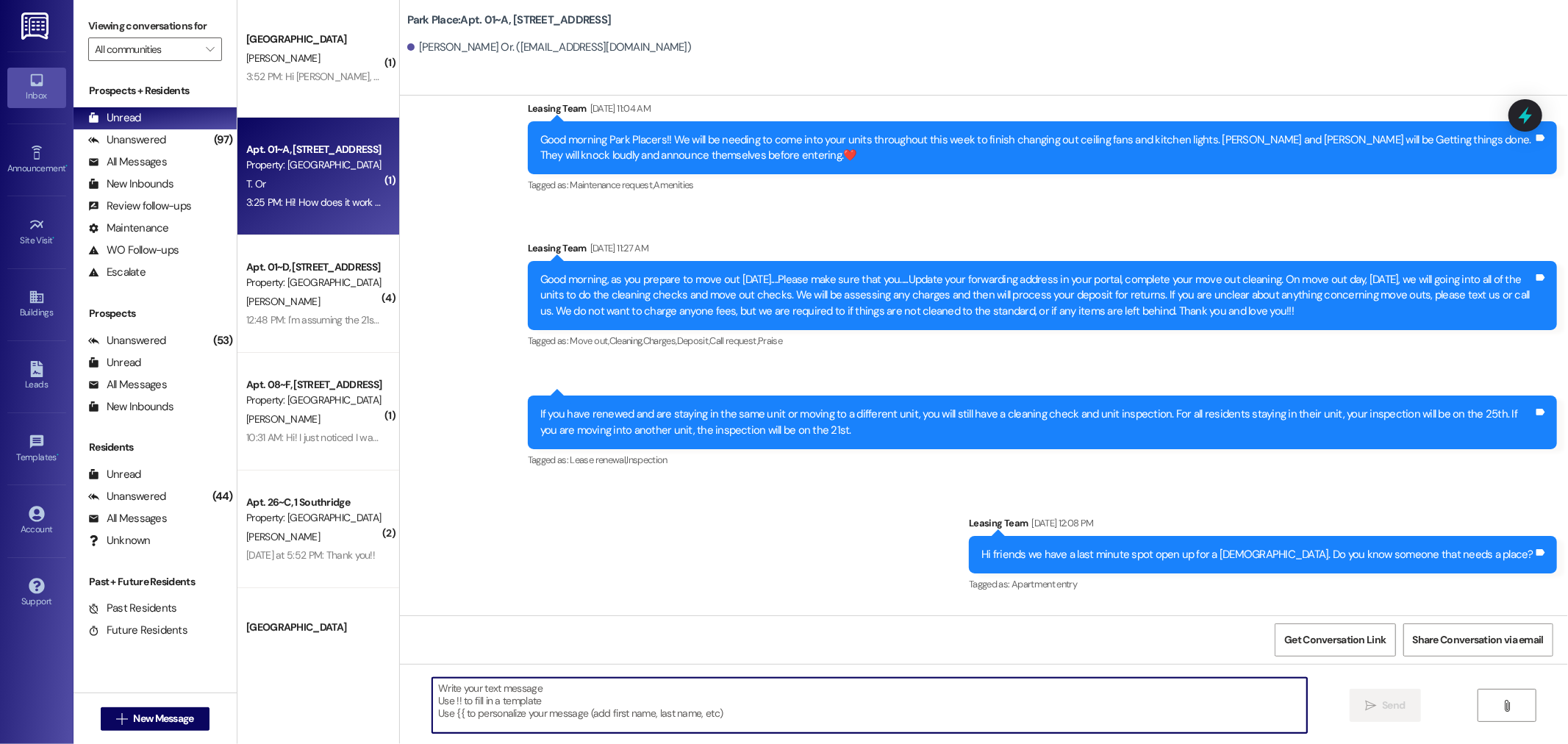
click at [717, 694] on textarea at bounding box center [869, 705] width 875 height 55
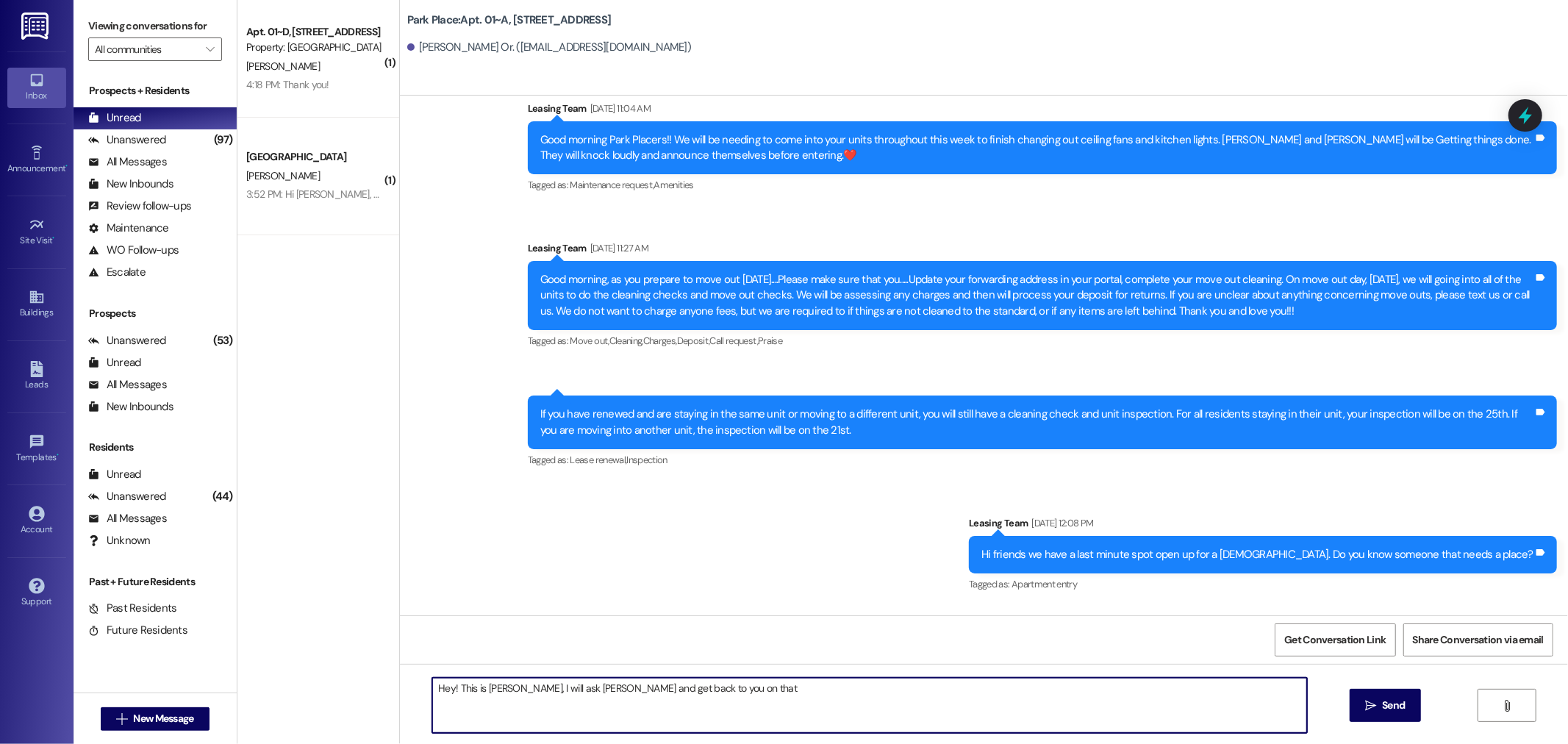
type textarea "Hey! This is [PERSON_NAME], I will ask [PERSON_NAME] and get back to you on tha…"
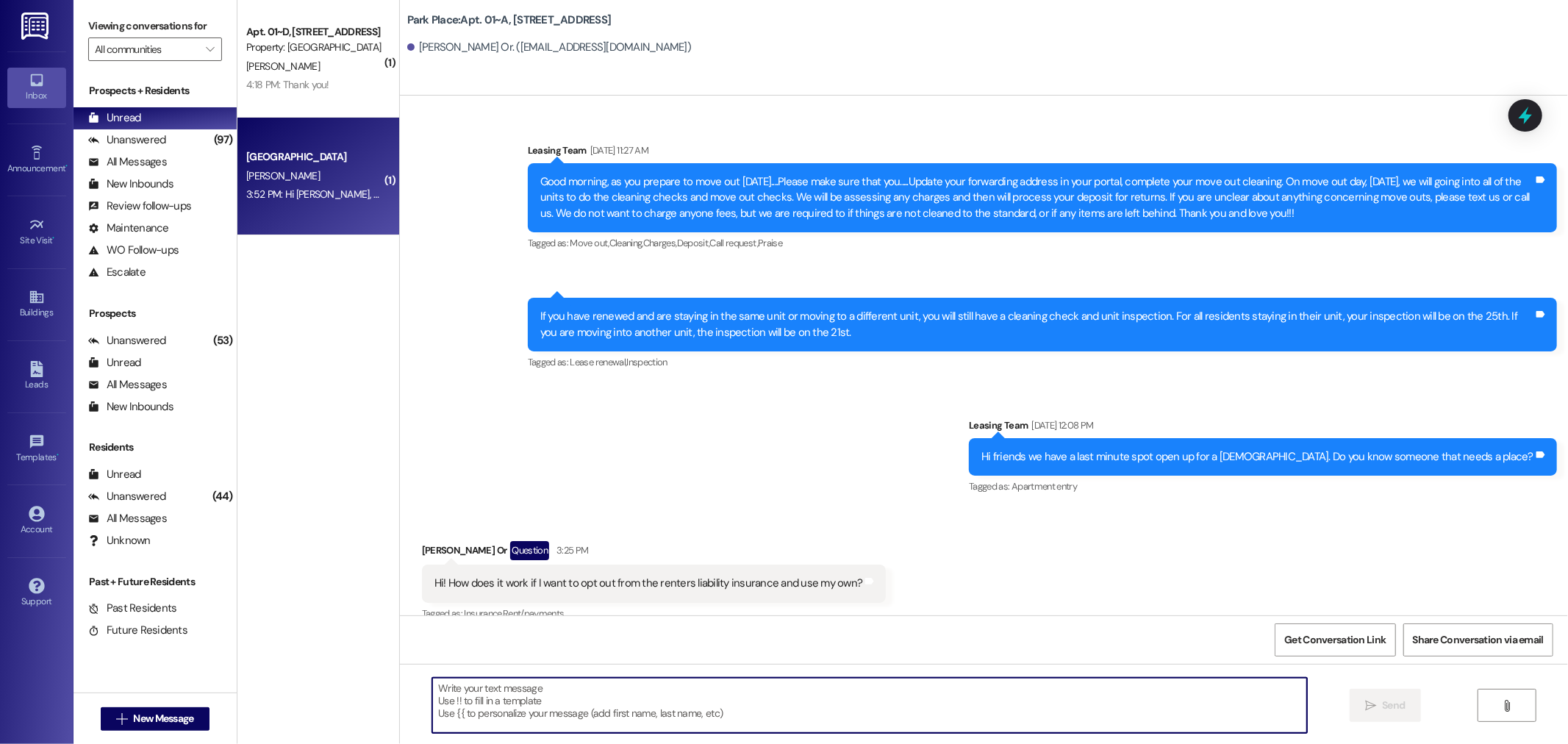
scroll to position [40136, 0]
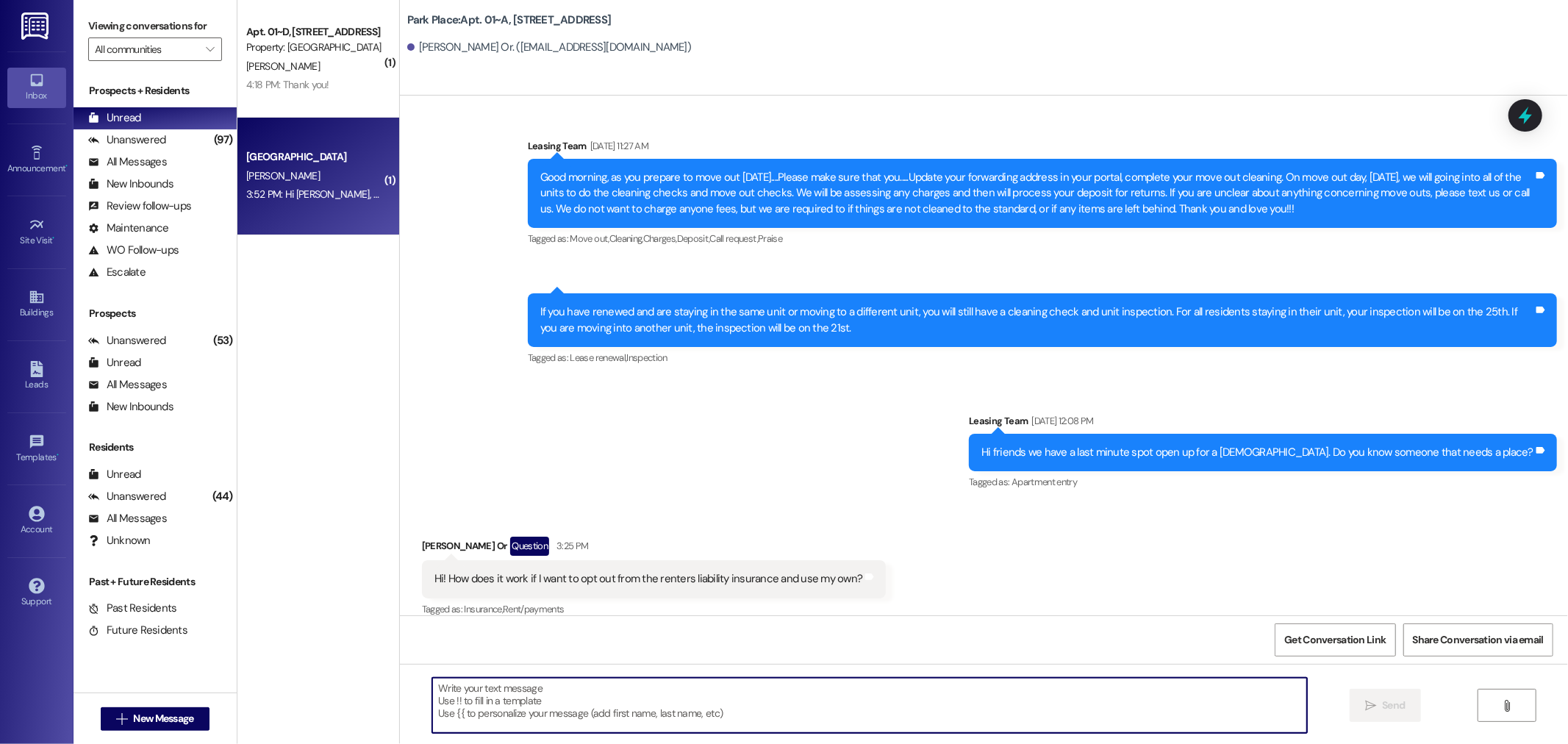
click at [295, 207] on div "Park Place Prospect [PERSON_NAME] 3:52 PM: Hi [PERSON_NAME], thanks for getting…" at bounding box center [318, 176] width 162 height 117
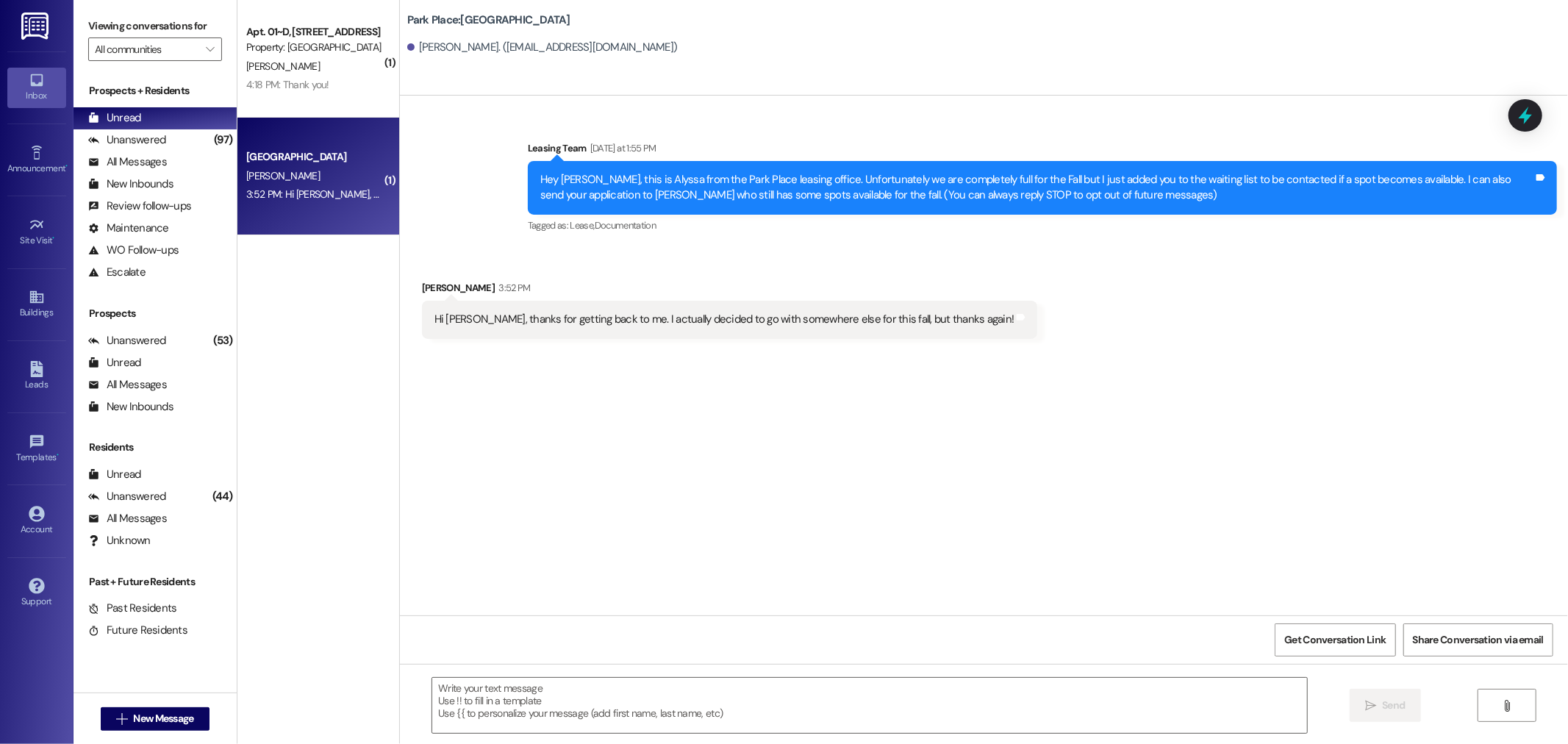
scroll to position [0, 0]
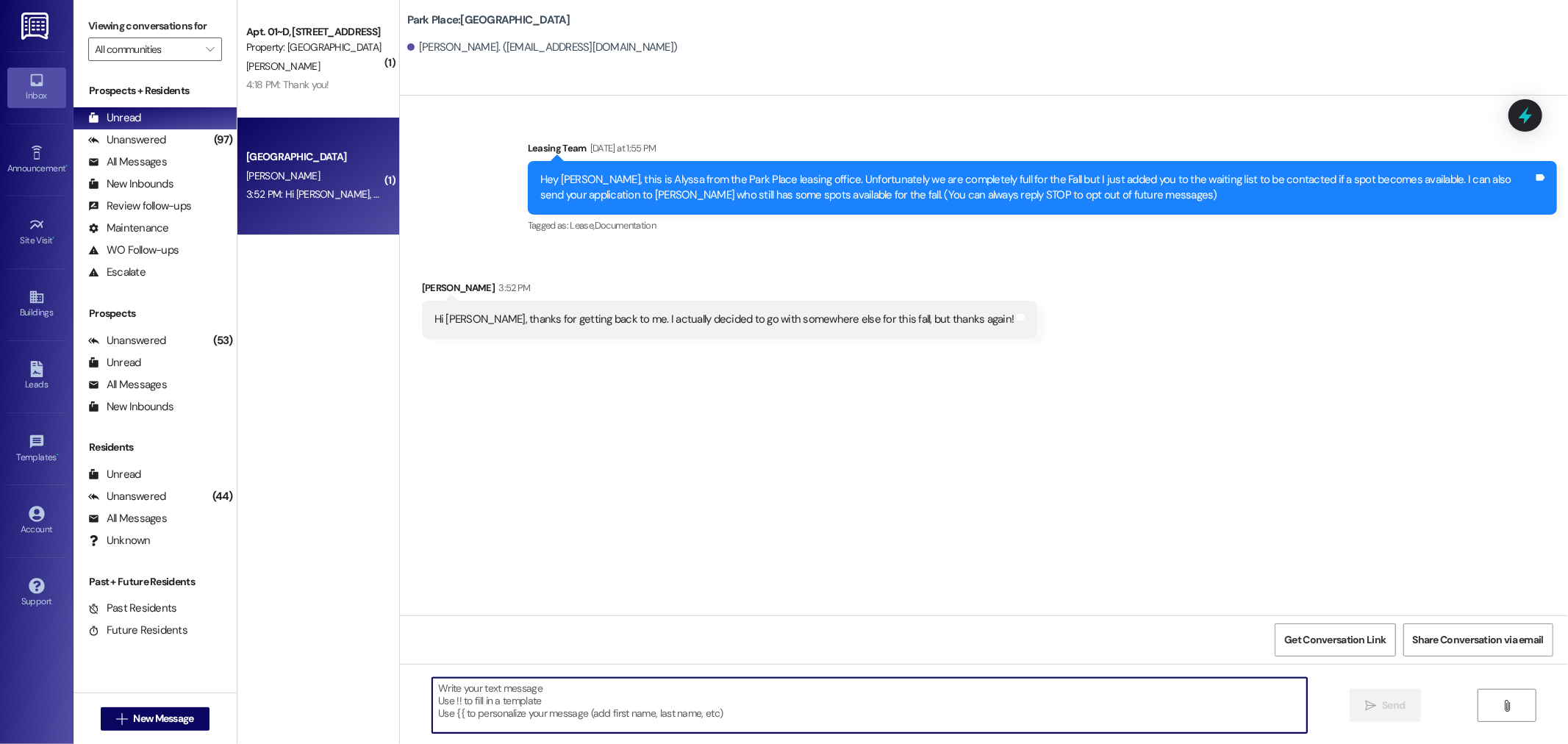
click at [807, 690] on textarea at bounding box center [869, 705] width 875 height 55
type textarea "Good luck with everything! :)"
click at [1377, 693] on button " Send" at bounding box center [1385, 705] width 71 height 33
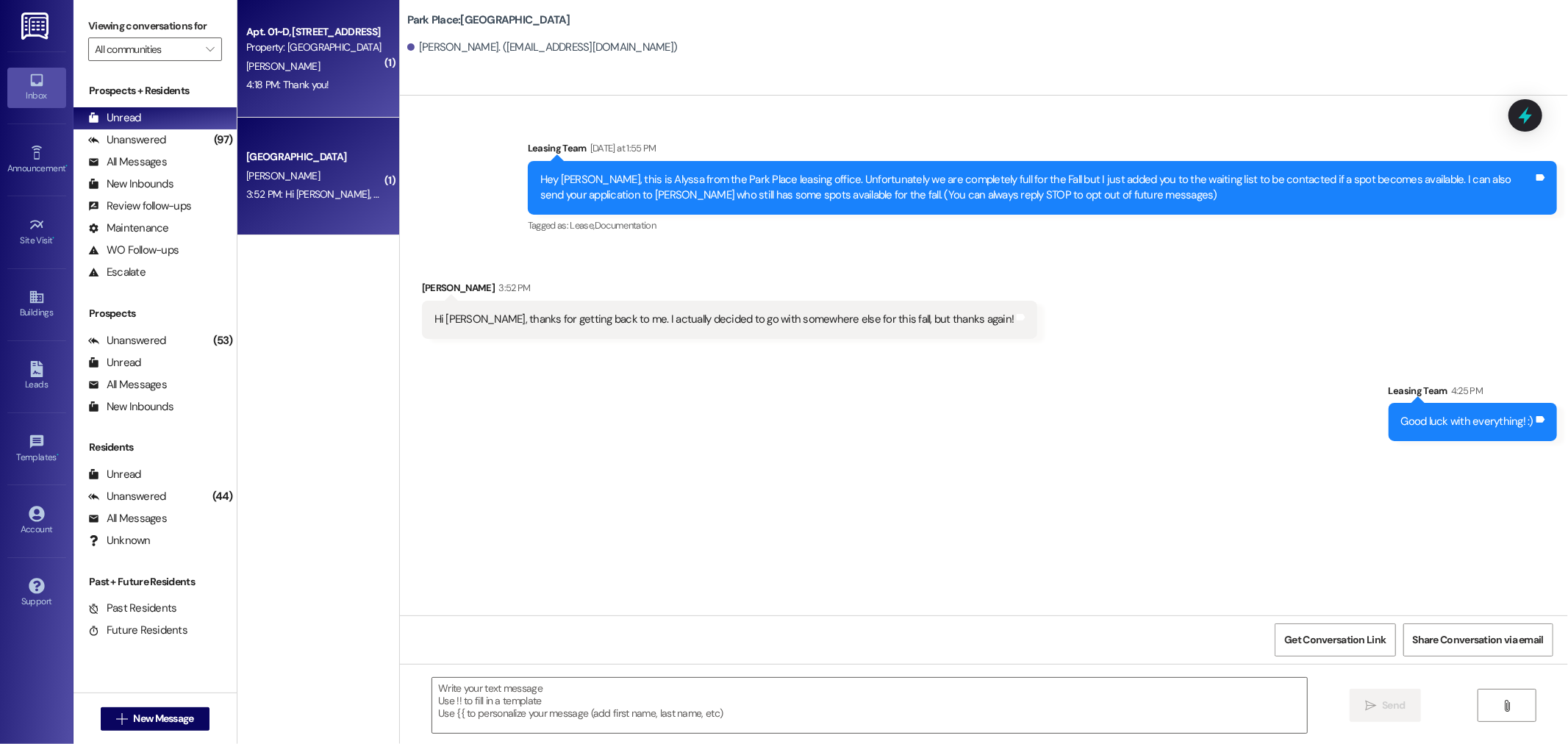
click at [294, 57] on div "[PERSON_NAME]" at bounding box center [314, 66] width 139 height 19
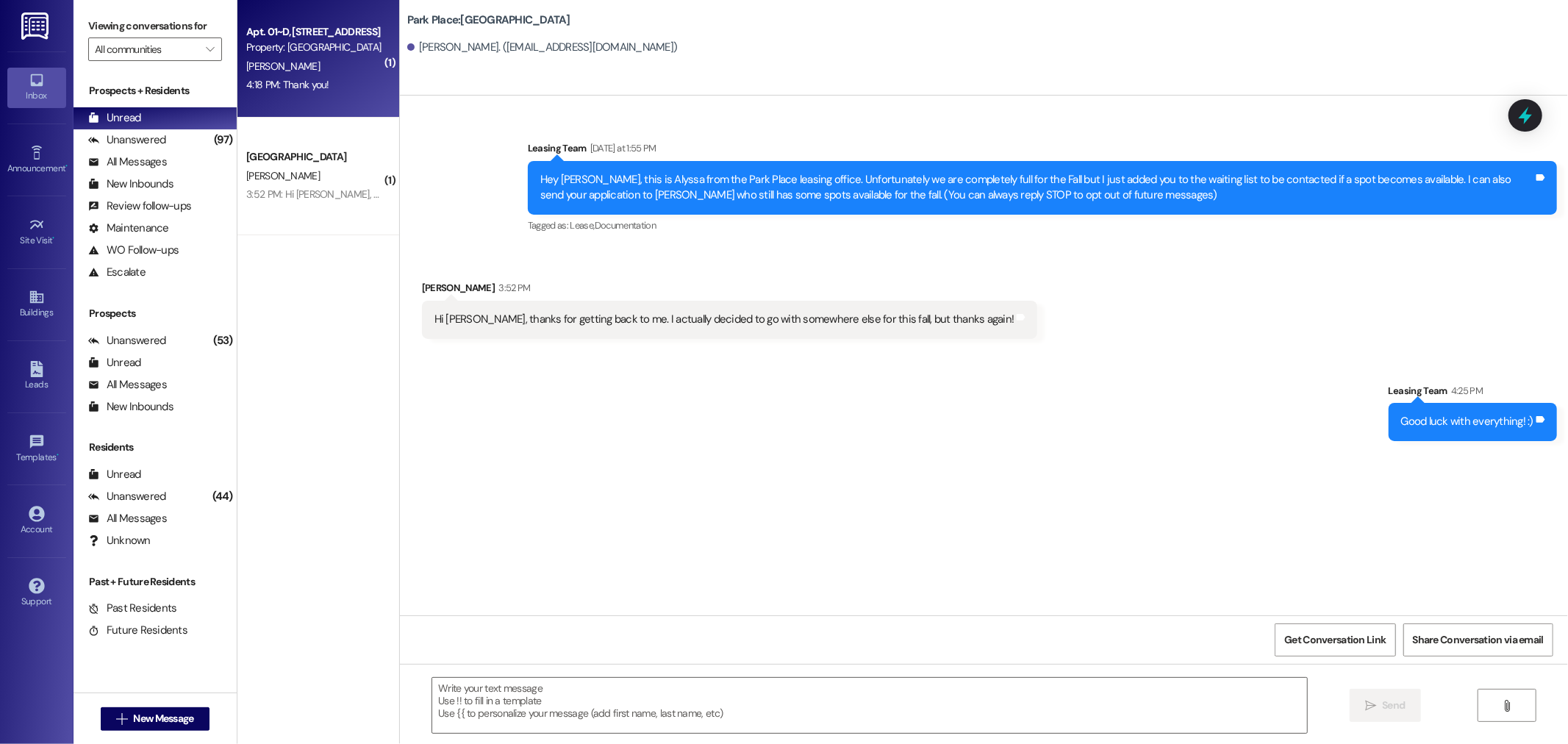
scroll to position [5545, 0]
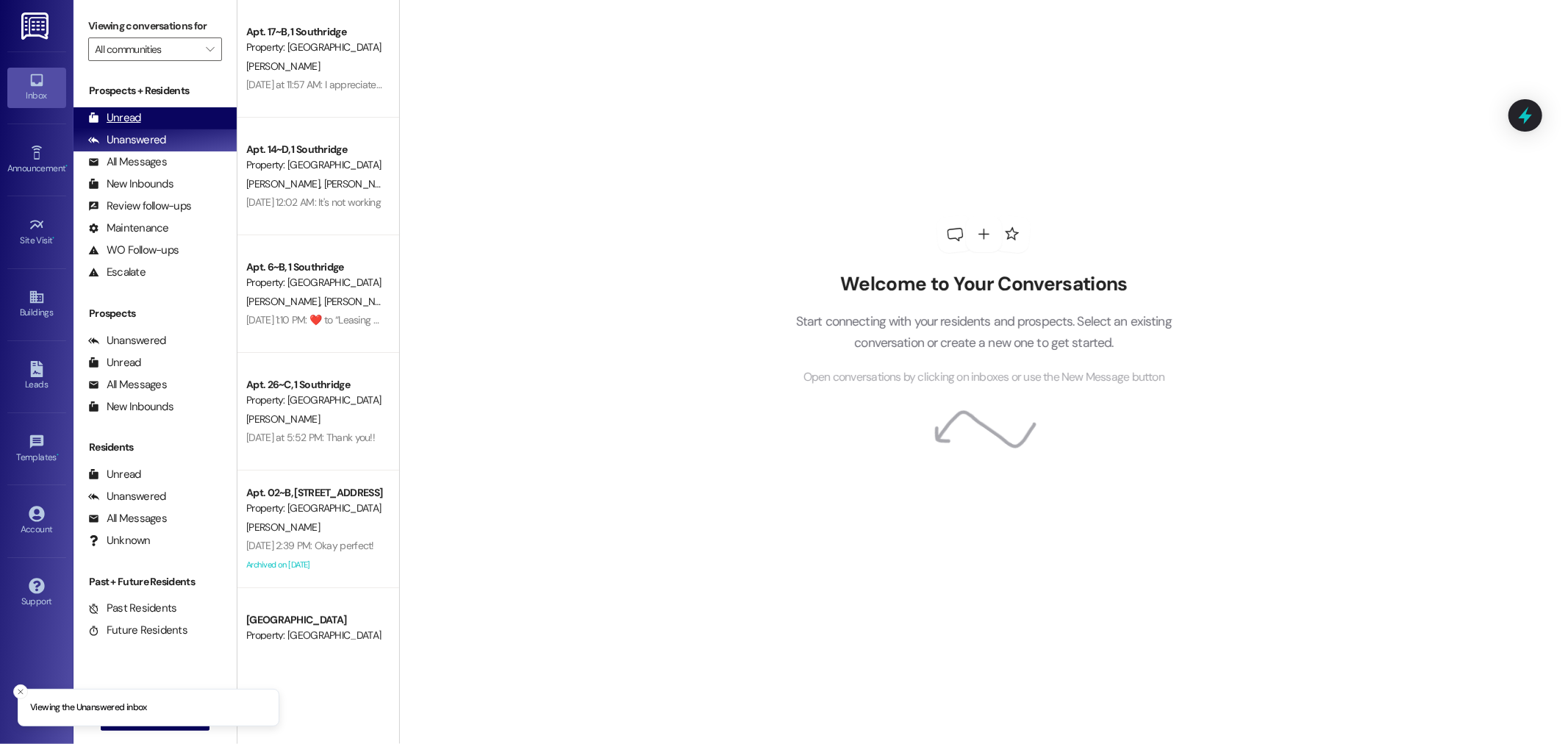
click at [177, 117] on div "Unread (0)" at bounding box center [155, 118] width 164 height 22
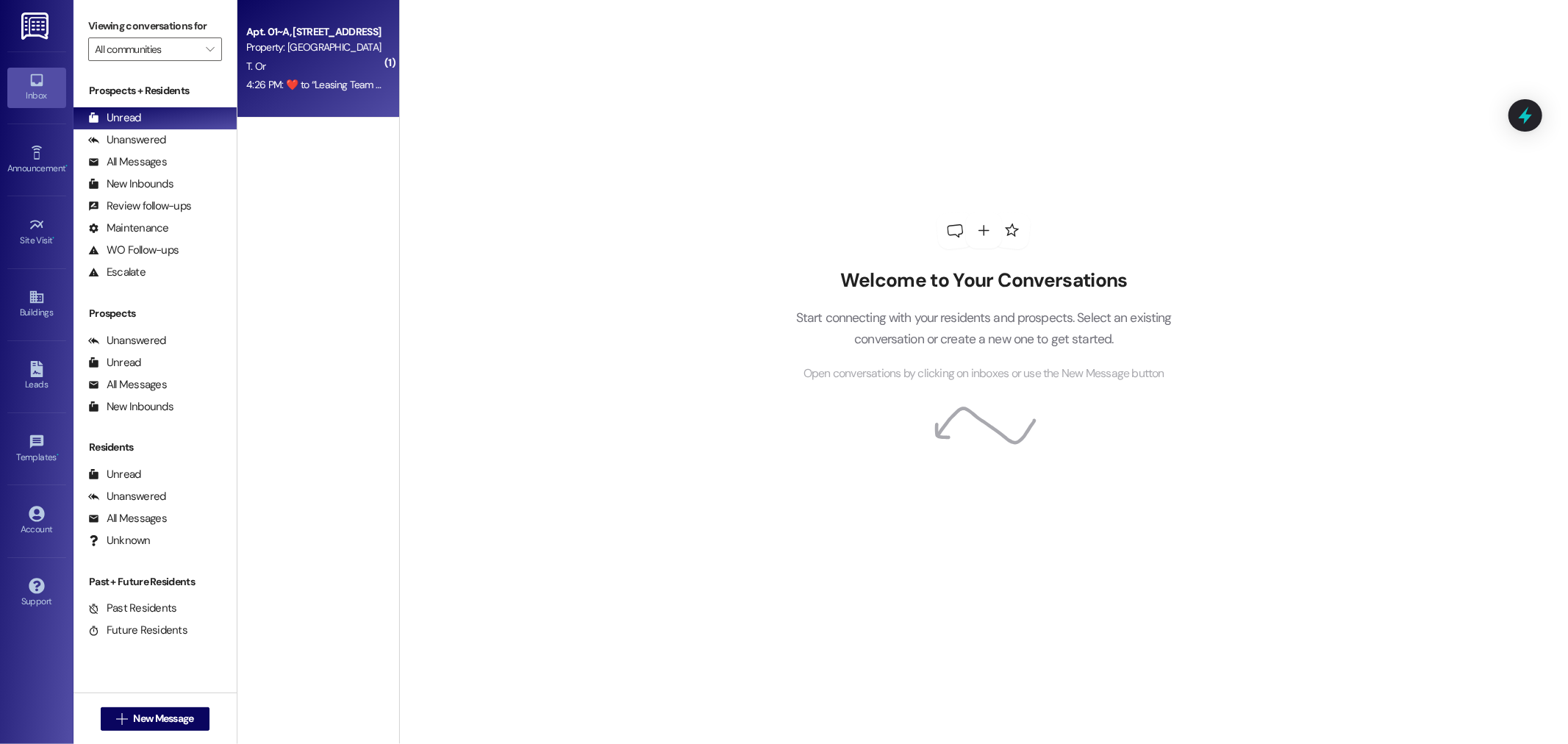
click at [287, 49] on div "Property: [GEOGRAPHIC_DATA]" at bounding box center [314, 47] width 136 height 16
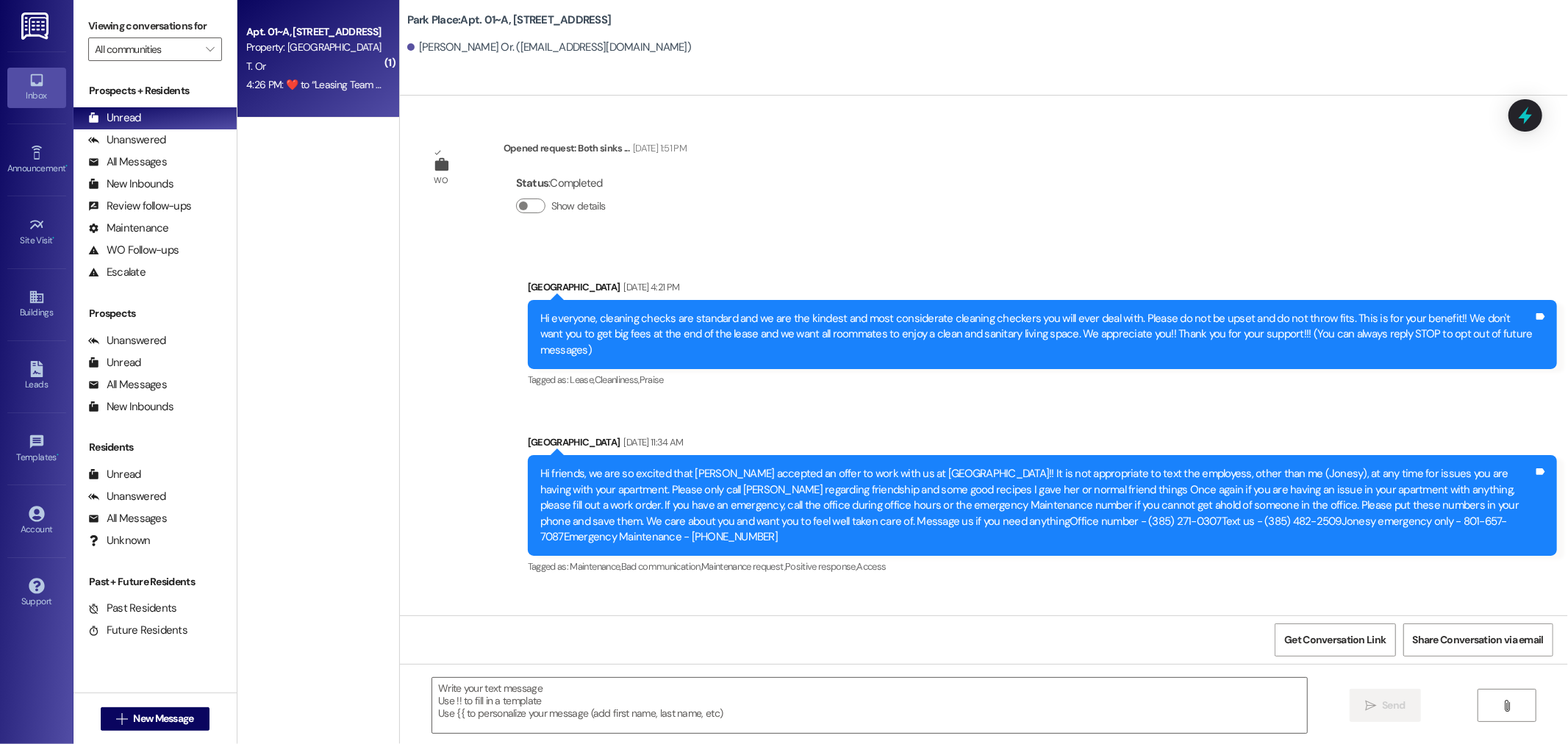
scroll to position [40260, 0]
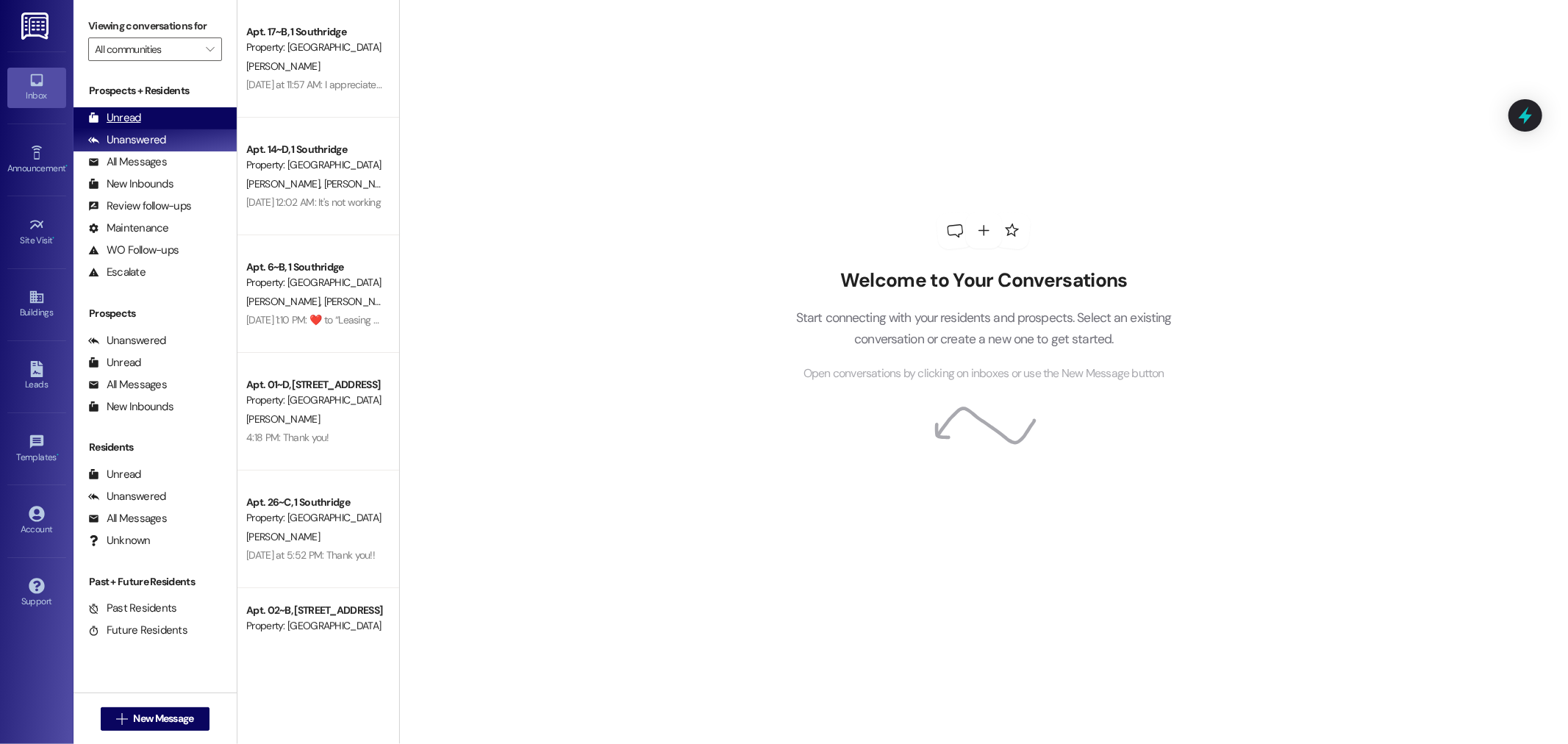
click at [158, 115] on div "Unread (0)" at bounding box center [155, 118] width 164 height 22
click at [199, 114] on div "Unread (0)" at bounding box center [155, 118] width 164 height 22
